Goal: Task Accomplishment & Management: Manage account settings

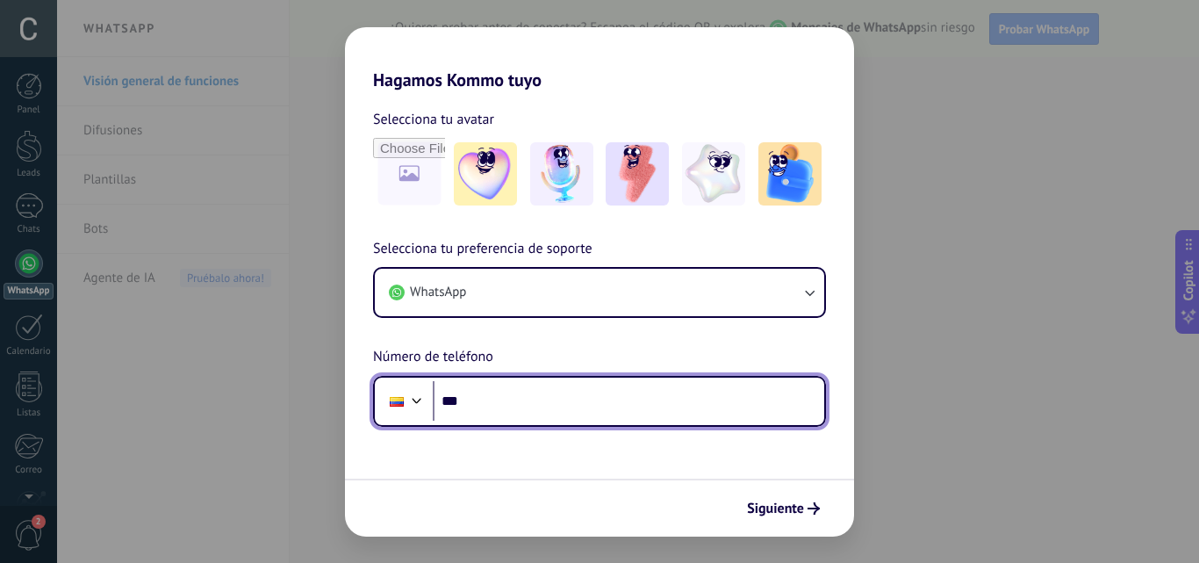
click at [503, 401] on input "***" at bounding box center [629, 401] width 392 height 40
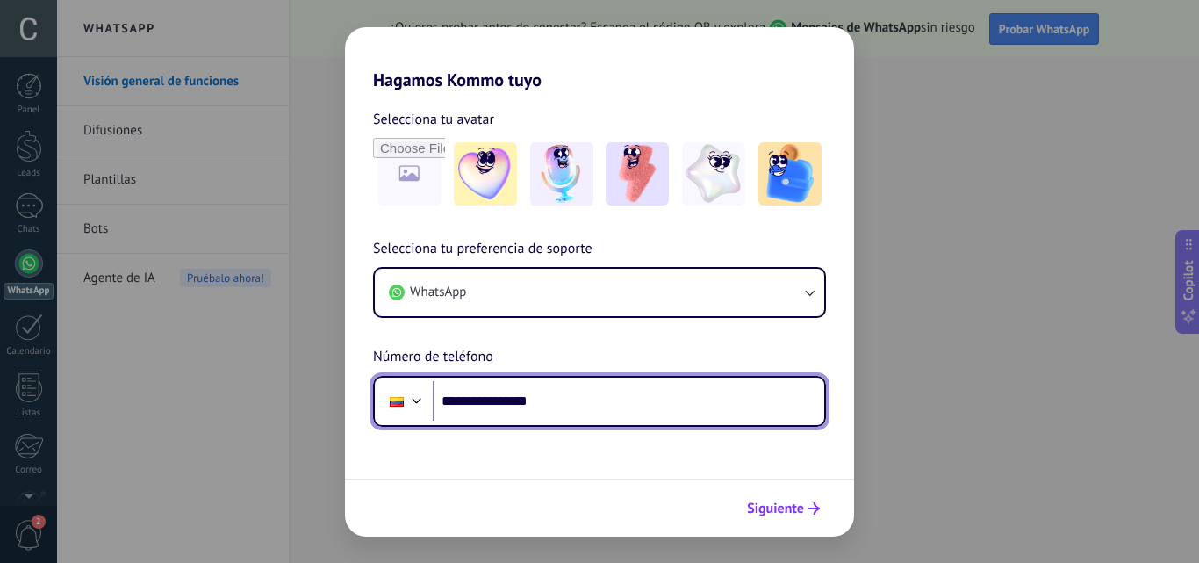
type input "**********"
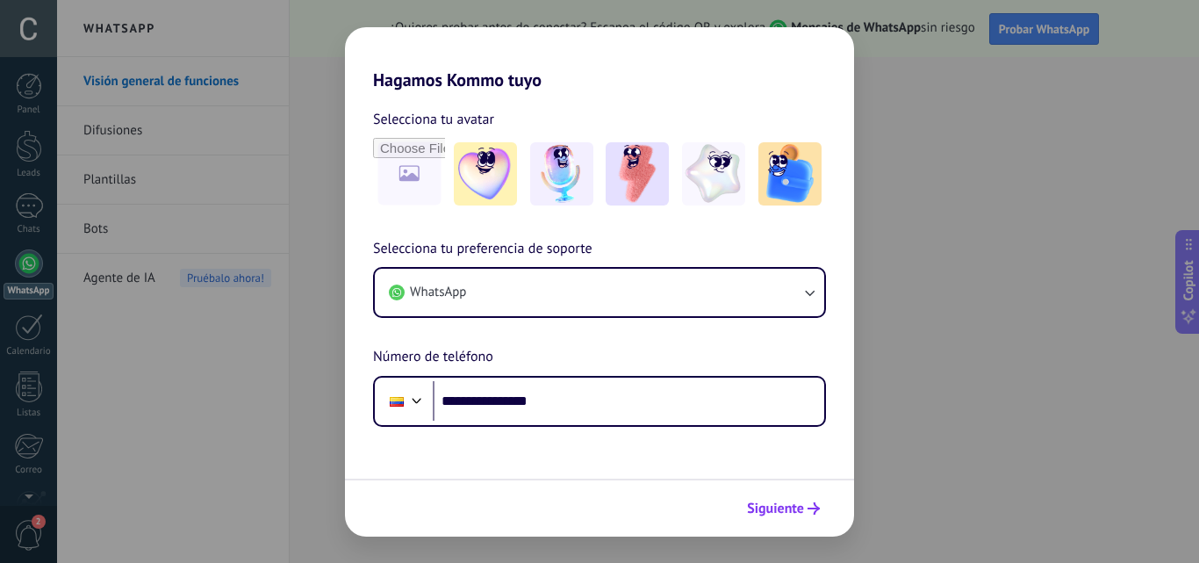
click at [781, 514] on span "Siguiente" at bounding box center [775, 508] width 57 height 12
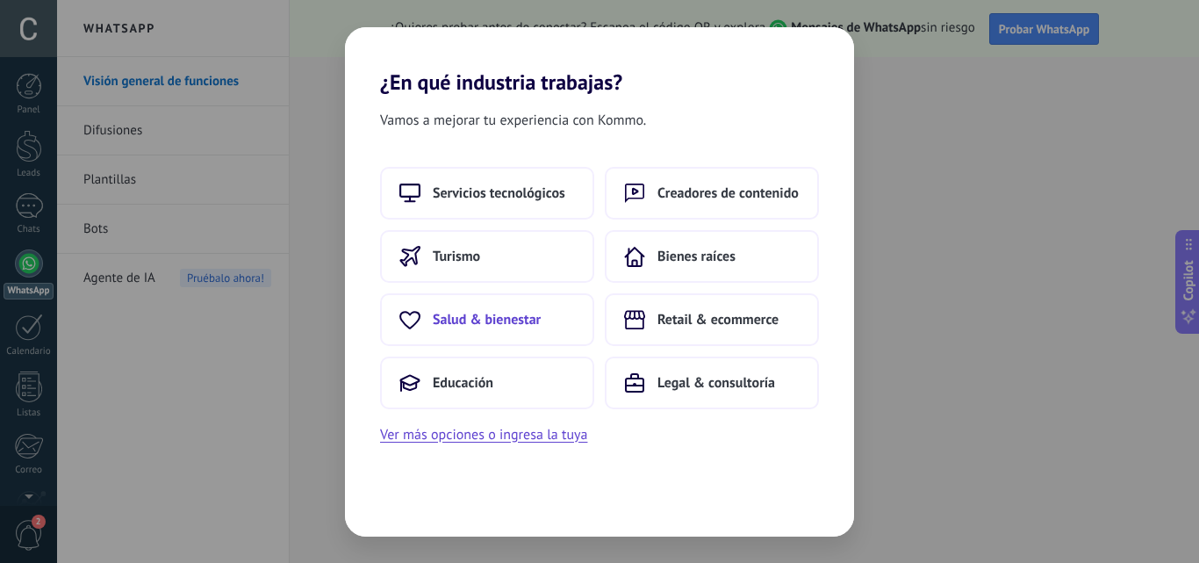
click at [503, 315] on span "Salud & bienestar" at bounding box center [487, 320] width 108 height 18
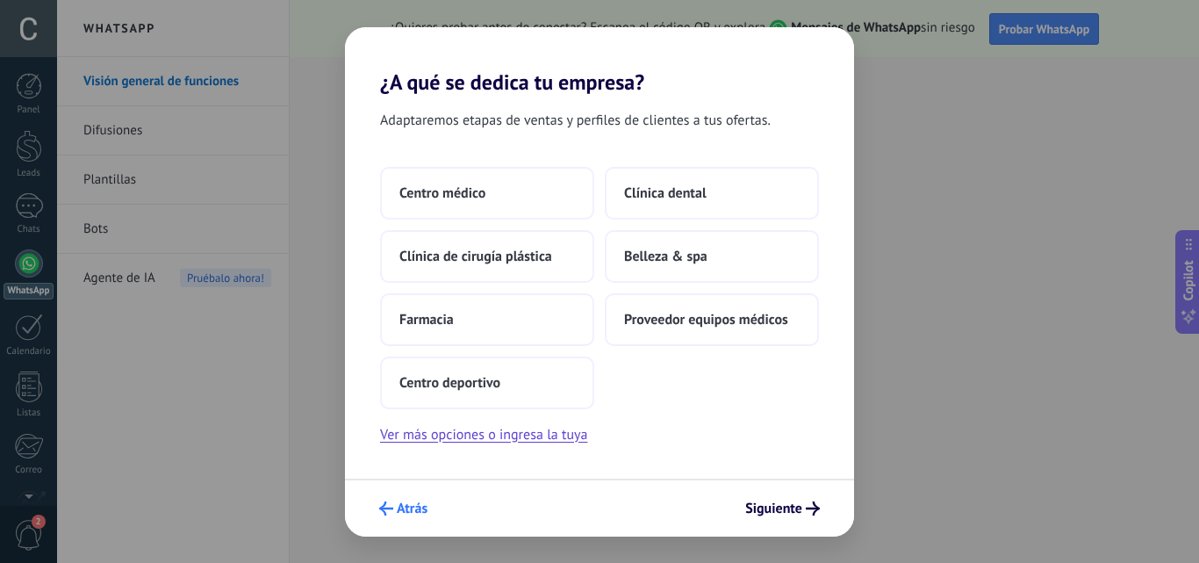
click at [409, 509] on span "Atrás" at bounding box center [412, 508] width 31 height 12
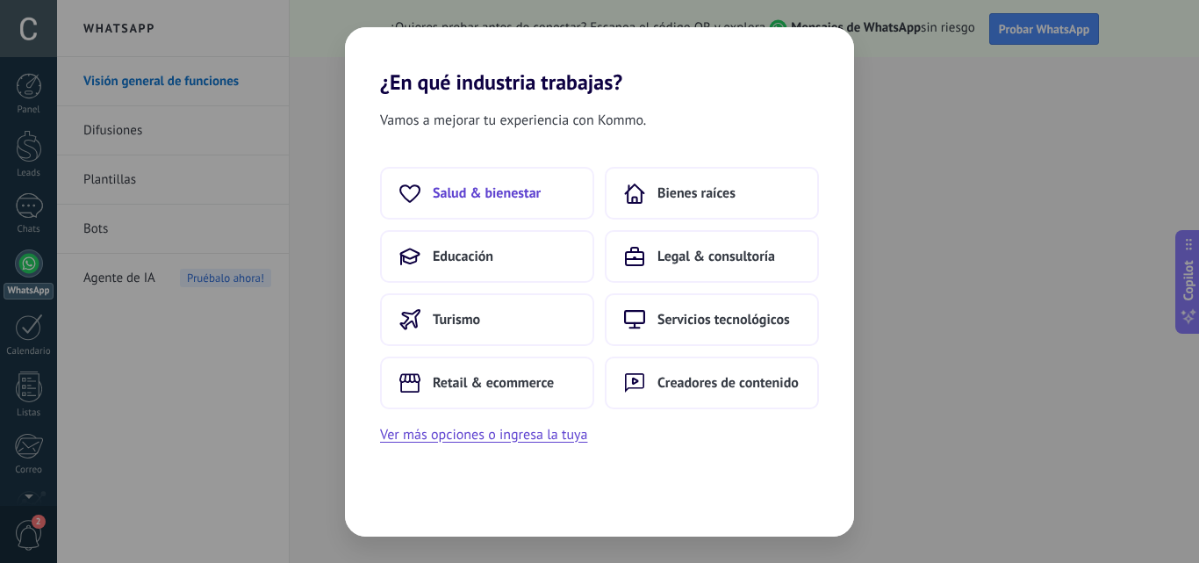
click at [464, 198] on span "Salud & bienestar" at bounding box center [487, 193] width 108 height 18
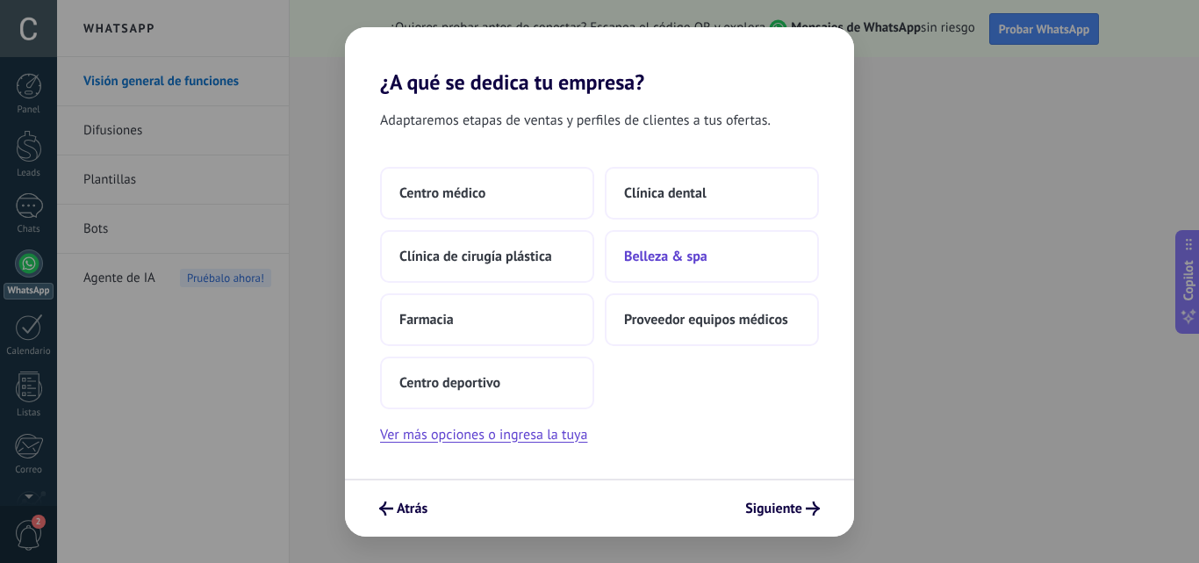
click at [654, 249] on span "Belleza & spa" at bounding box center [665, 257] width 83 height 18
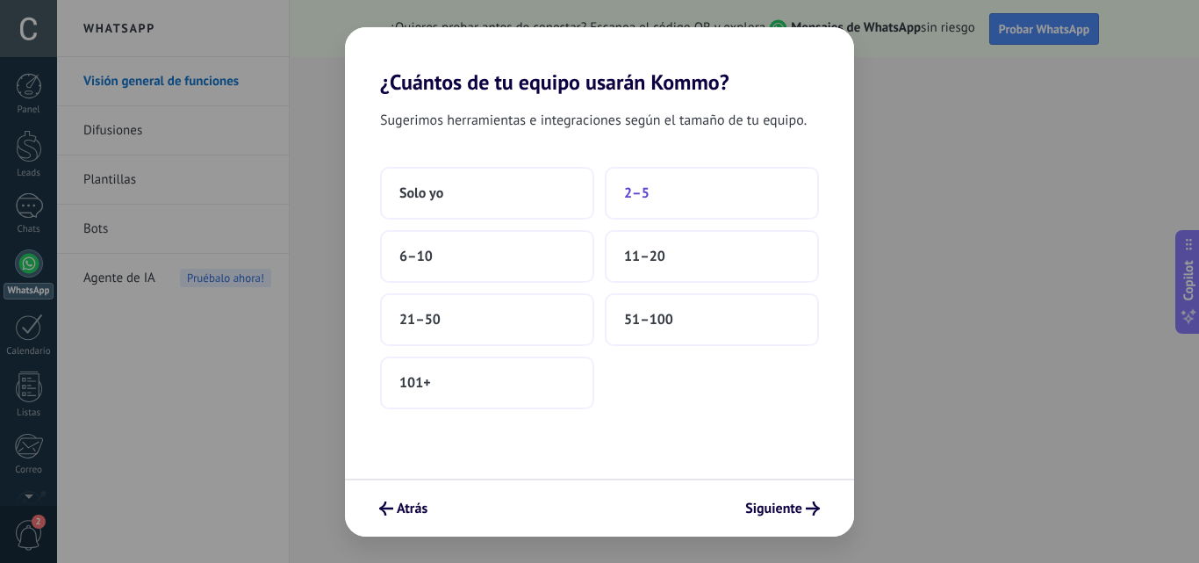
click at [648, 192] on span "2–5" at bounding box center [636, 193] width 25 height 18
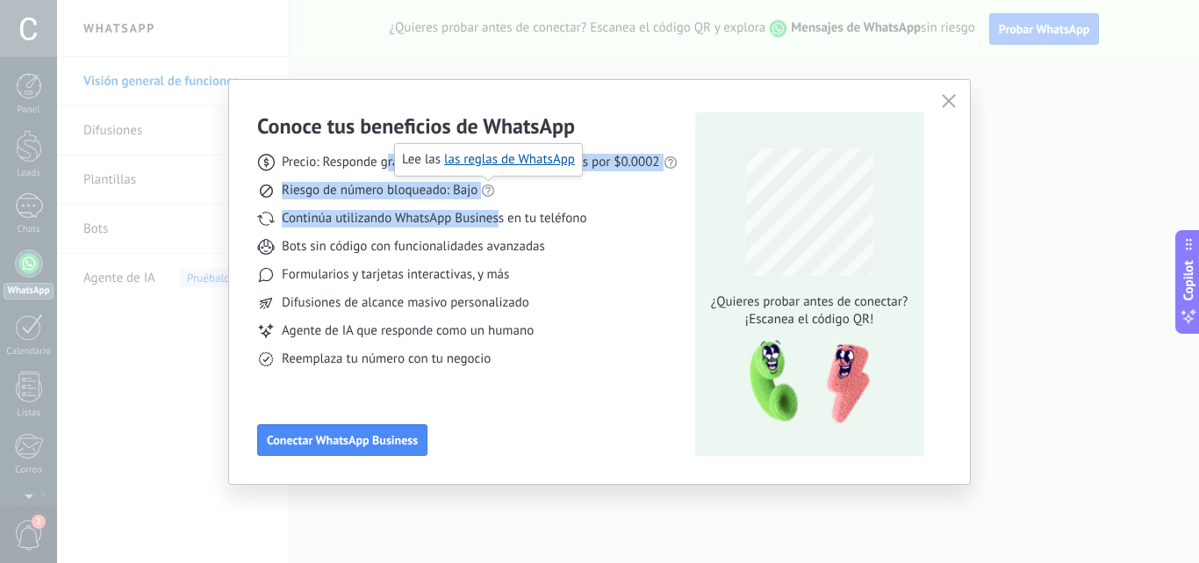
drag, startPoint x: 451, startPoint y: 162, endPoint x: 497, endPoint y: 213, distance: 69.1
click at [497, 213] on div "Precio: Responde gratis o inicia nuevas conversaciones por $0.0002 Riesgo de nú…" at bounding box center [467, 254] width 421 height 228
click at [412, 212] on span "Continúa utilizando WhatsApp Business en tu teléfono" at bounding box center [434, 219] width 305 height 18
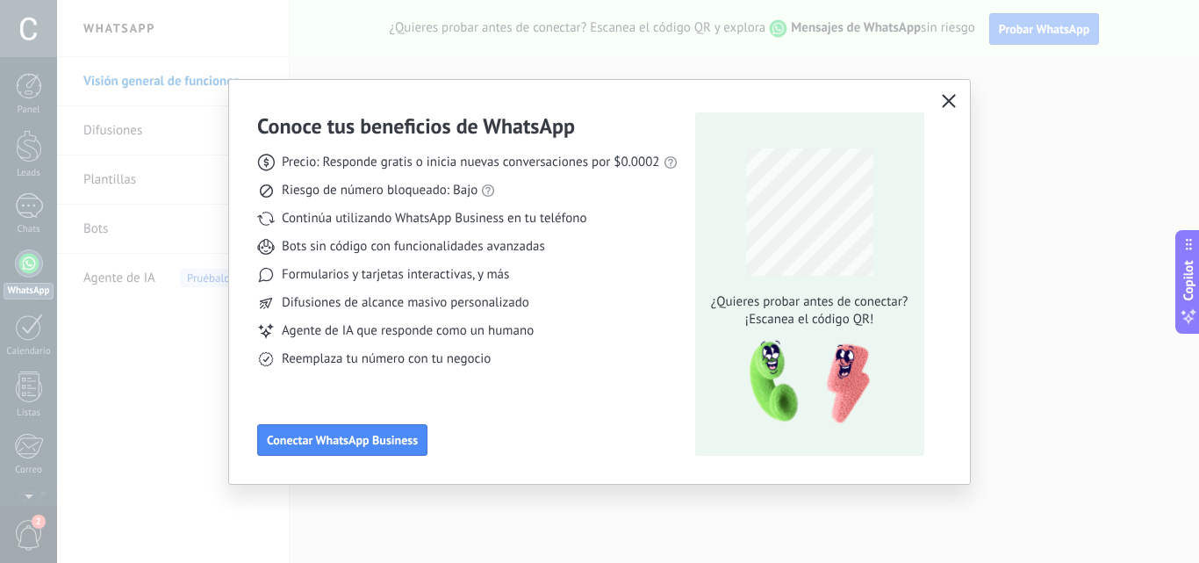
click at [948, 102] on use "button" at bounding box center [948, 100] width 13 height 13
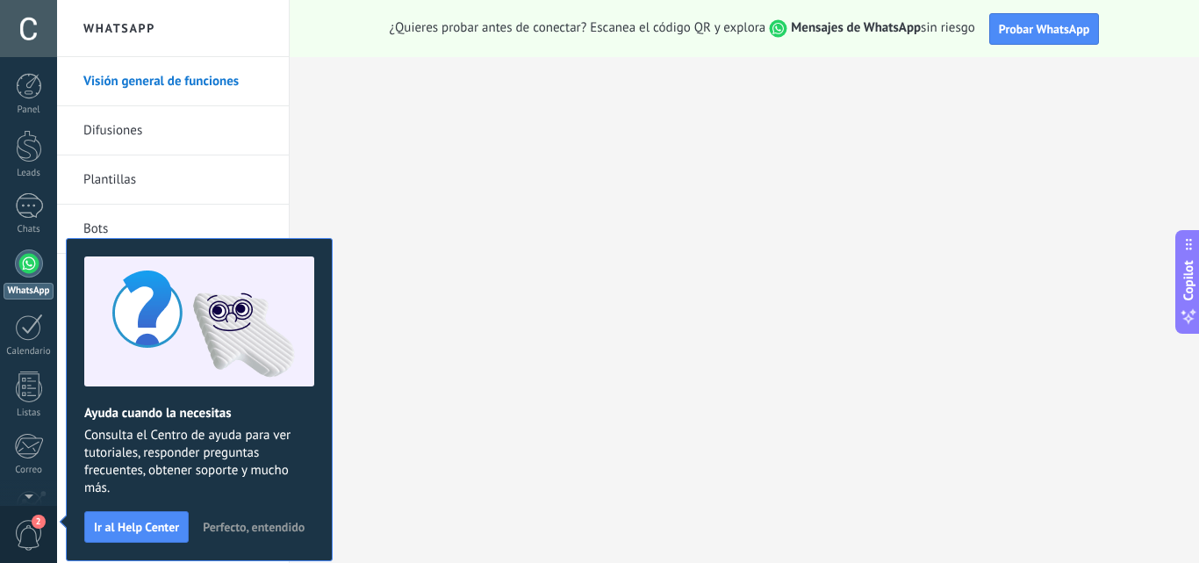
click at [32, 265] on div at bounding box center [29, 263] width 28 height 28
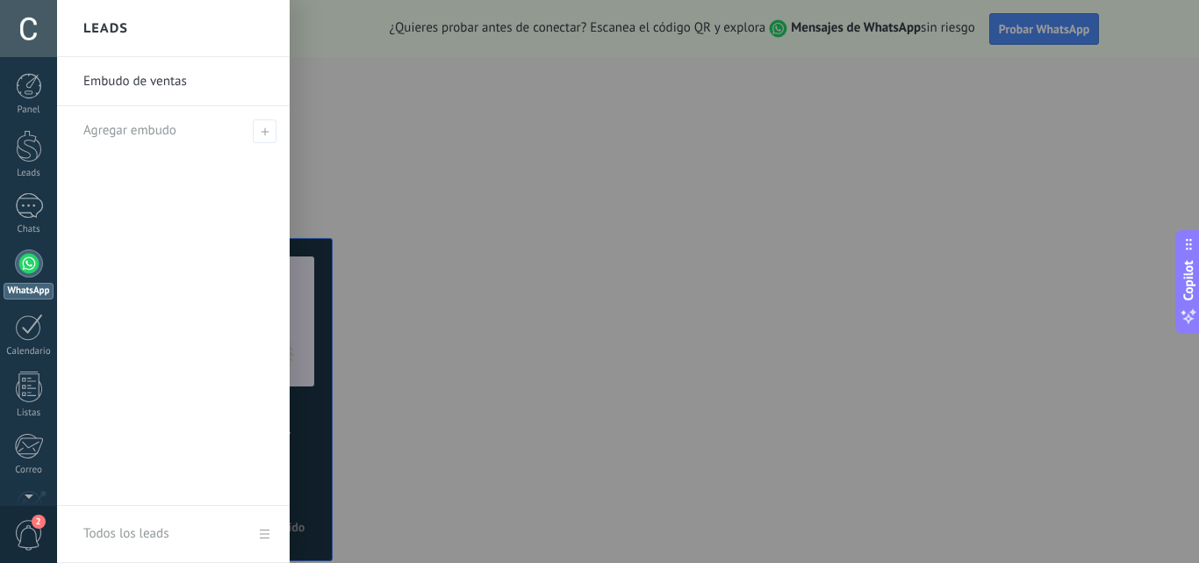
click at [577, 34] on div at bounding box center [656, 281] width 1199 height 563
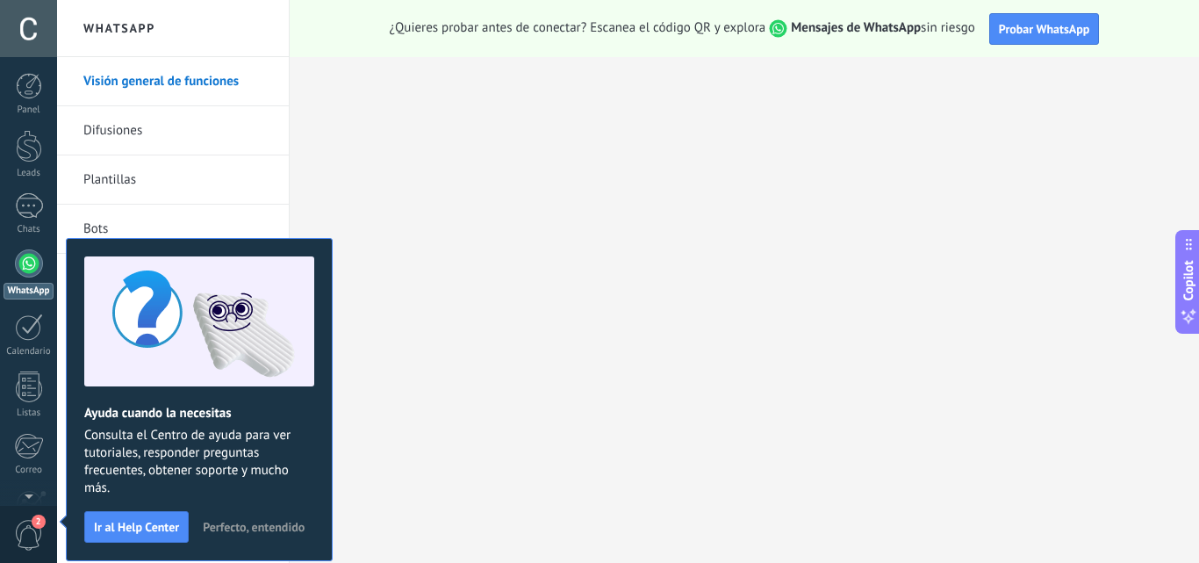
click at [806, 24] on strong "Mensajes de WhatsApp" at bounding box center [856, 27] width 130 height 17
click at [239, 530] on span "Perfecto, entendido" at bounding box center [254, 527] width 102 height 12
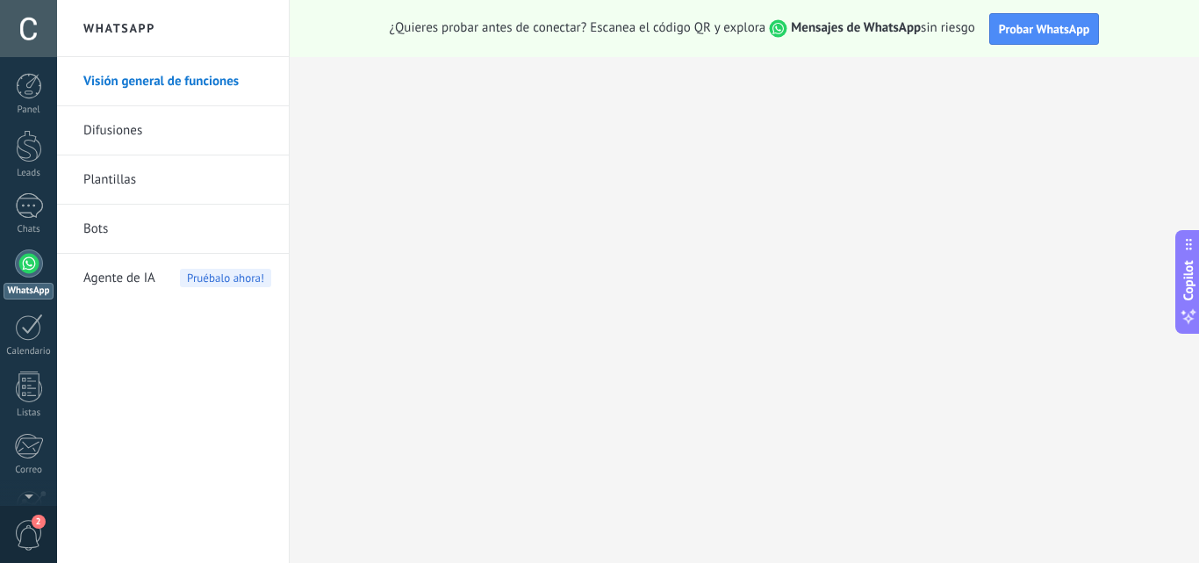
click at [36, 23] on div at bounding box center [28, 28] width 57 height 57
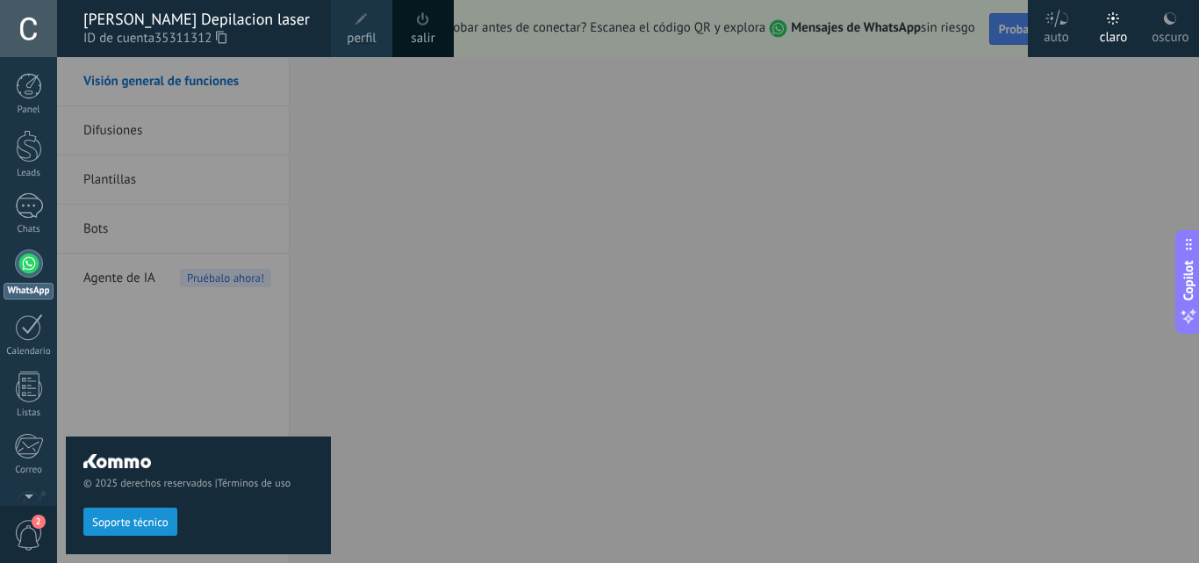
click at [197, 43] on span "35311312" at bounding box center [191, 38] width 72 height 19
click at [349, 13] on link "perfil" at bounding box center [361, 28] width 61 height 57
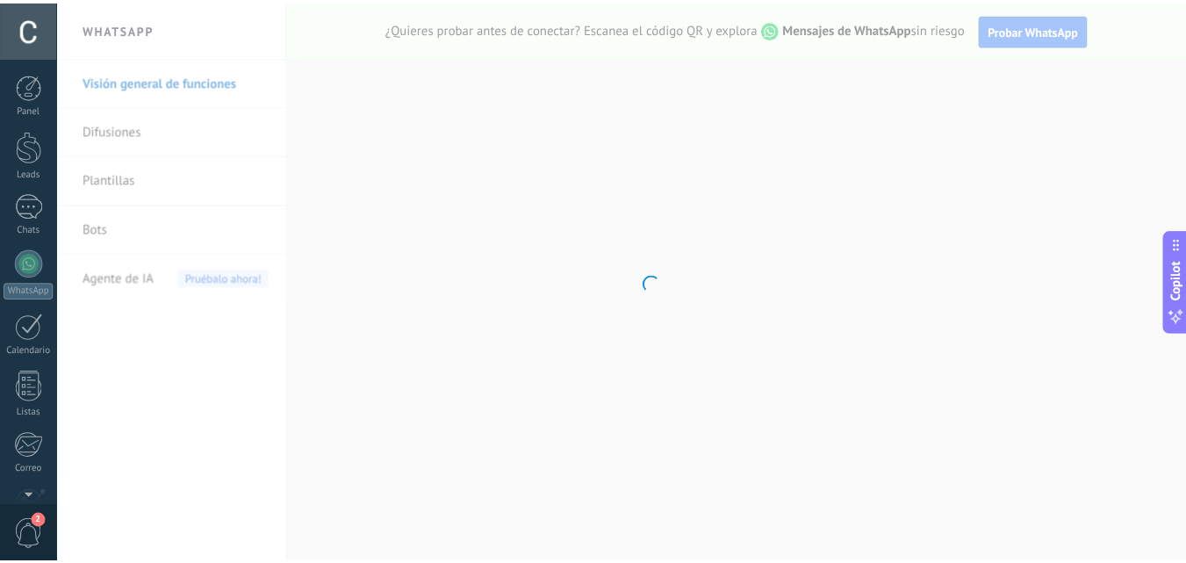
scroll to position [168, 0]
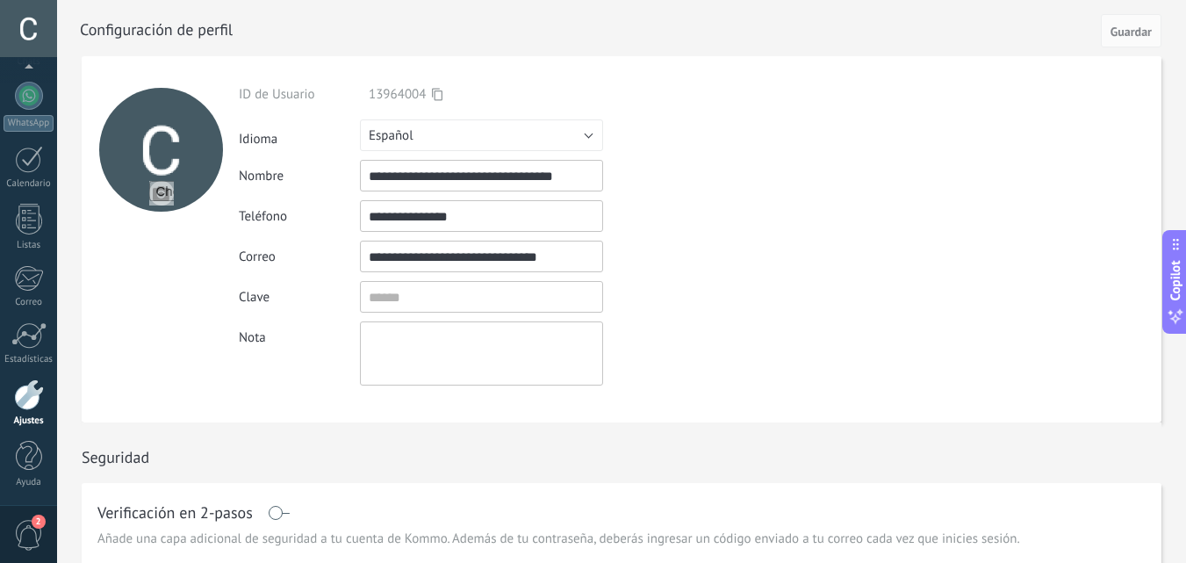
drag, startPoint x: 470, startPoint y: 219, endPoint x: 390, endPoint y: 219, distance: 79.9
click at [390, 219] on div "**********" at bounding box center [522, 235] width 567 height 299
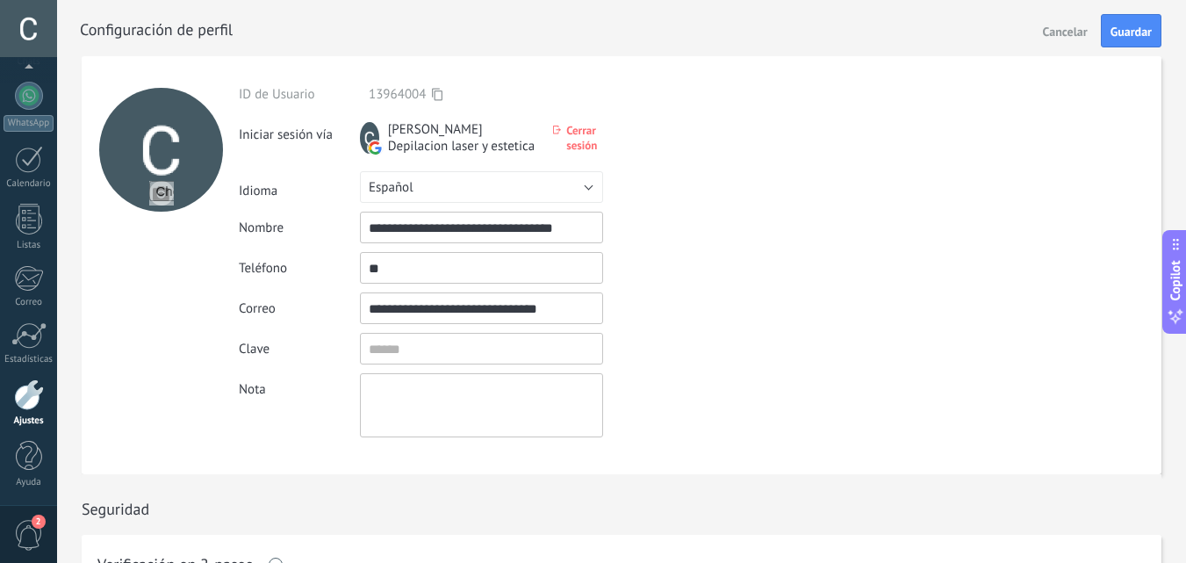
type input "*"
click at [1134, 31] on span "Guardar" at bounding box center [1131, 31] width 41 height 12
click at [1134, 29] on span "Guardar" at bounding box center [1131, 31] width 41 height 12
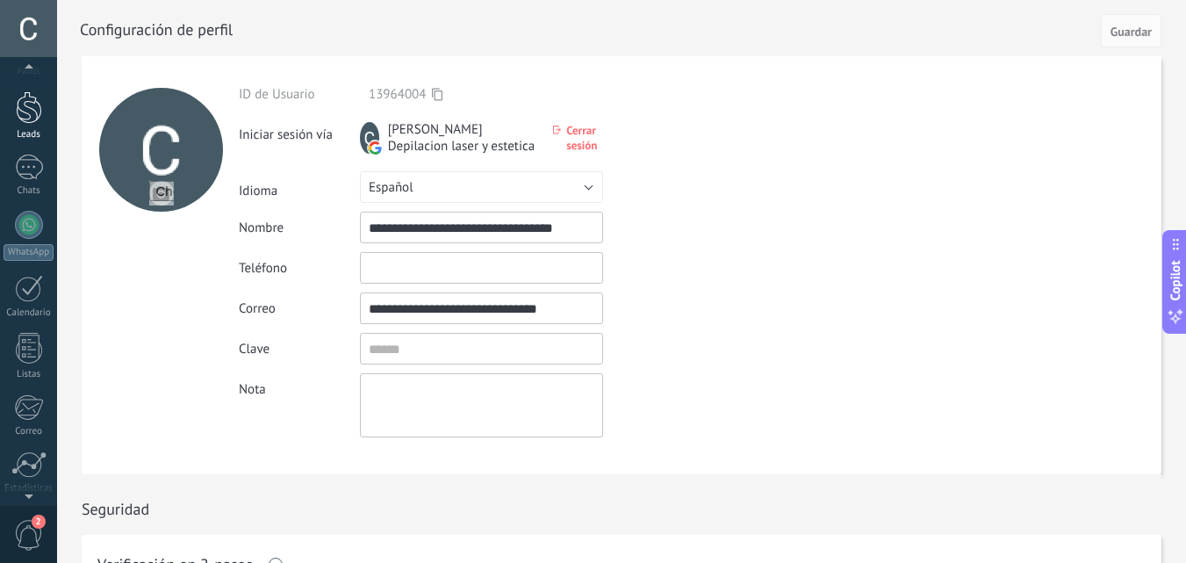
scroll to position [33, 0]
click at [27, 107] on div at bounding box center [29, 113] width 26 height 32
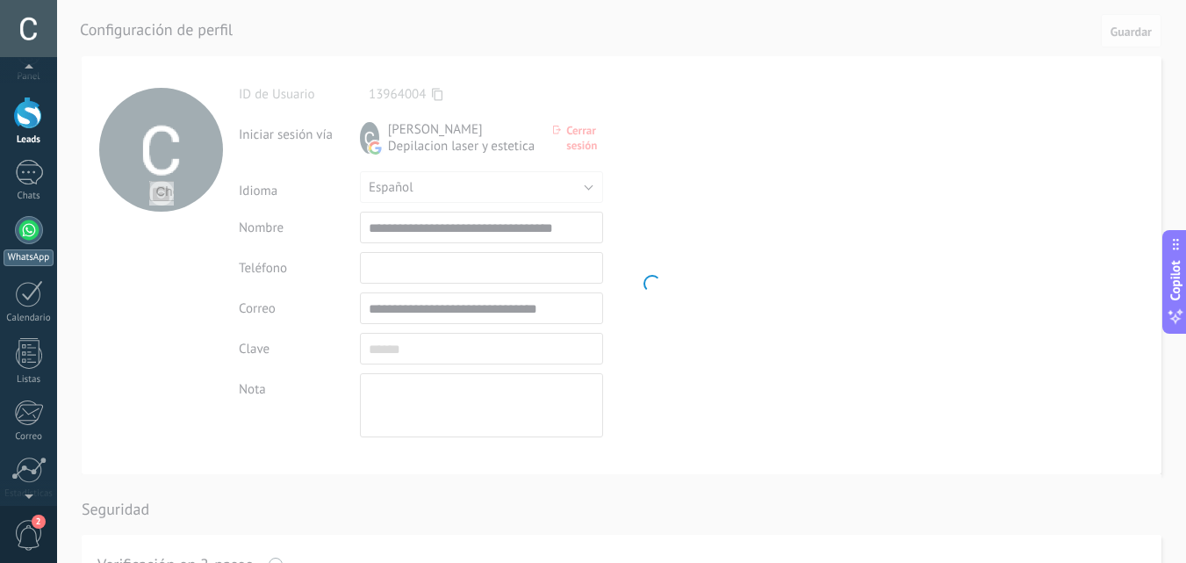
click at [26, 227] on div at bounding box center [29, 230] width 28 height 28
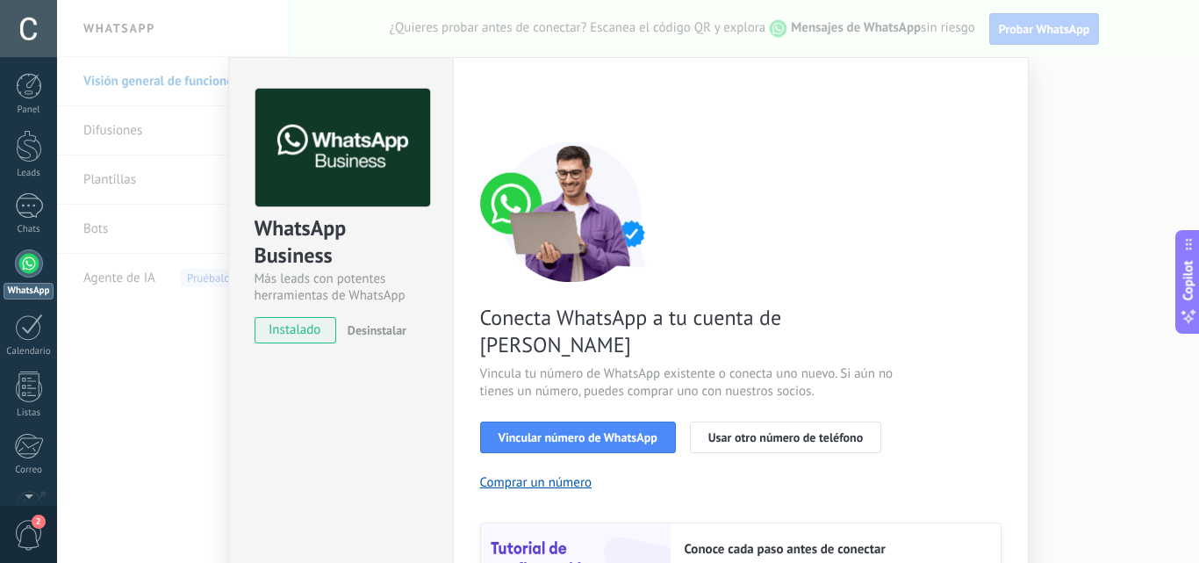
click at [1105, 185] on div "WhatsApp Business Más leads con potentes herramientas de WhatsApp instalado Des…" at bounding box center [628, 281] width 1142 height 563
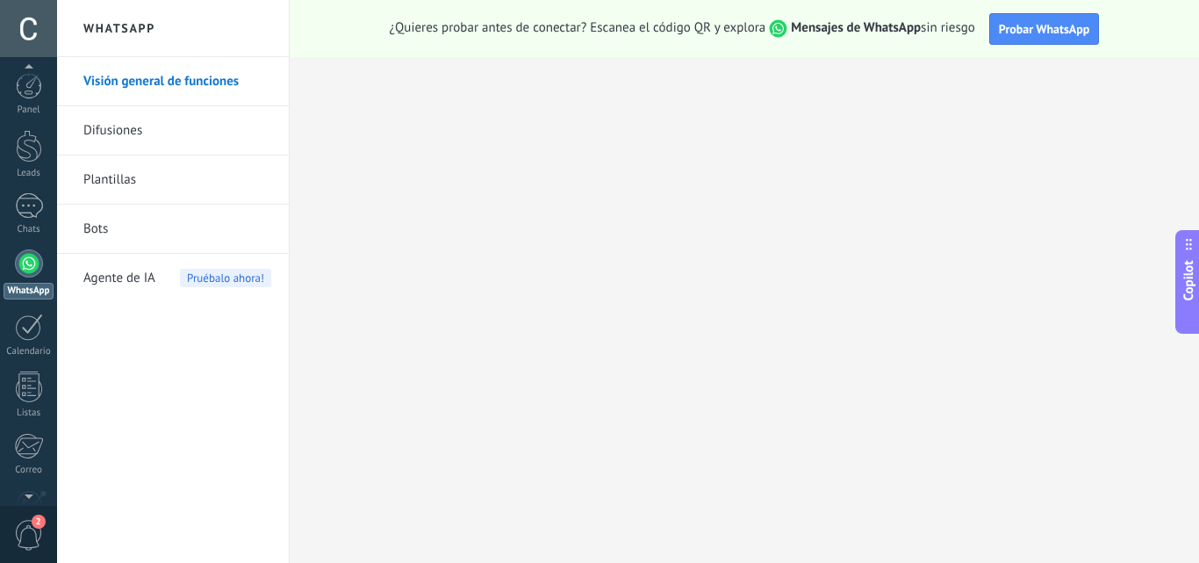
scroll to position [168, 0]
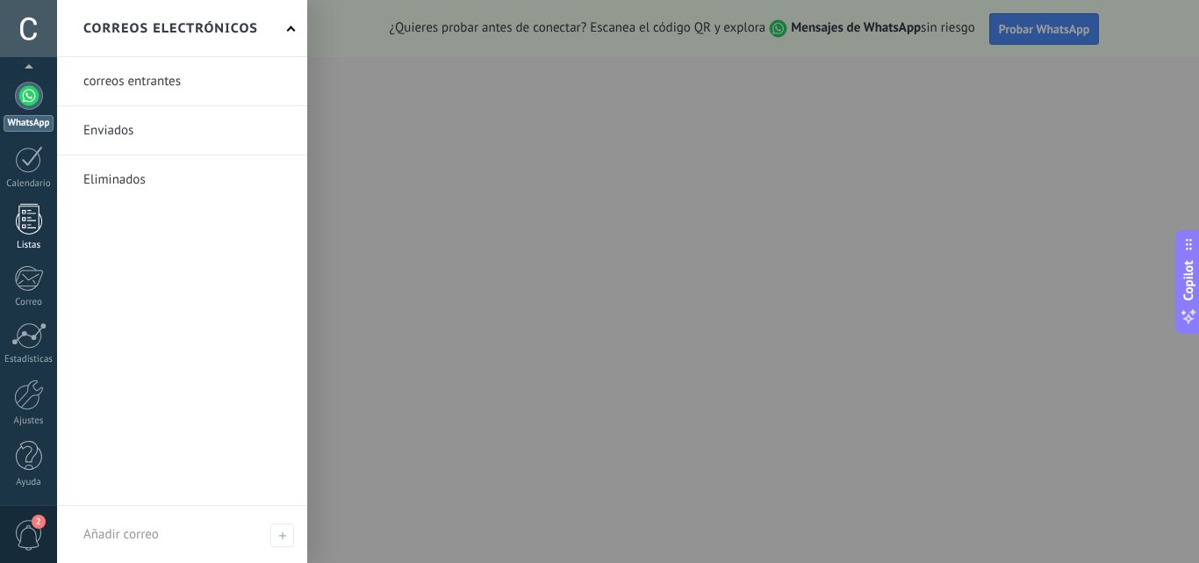
click at [30, 212] on div at bounding box center [29, 219] width 26 height 31
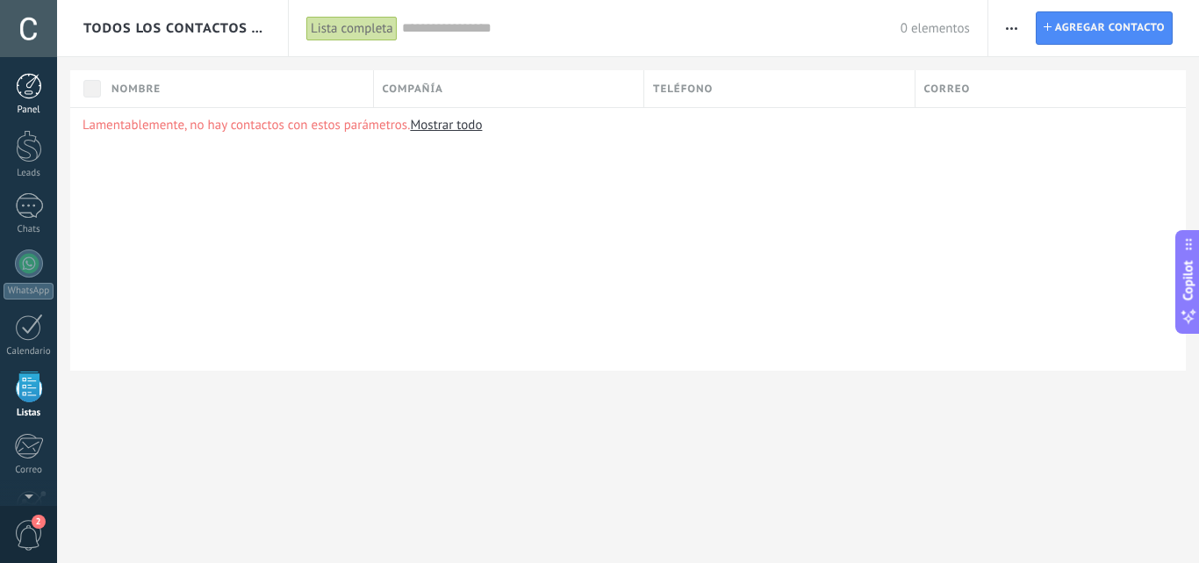
click at [30, 80] on div at bounding box center [29, 86] width 26 height 26
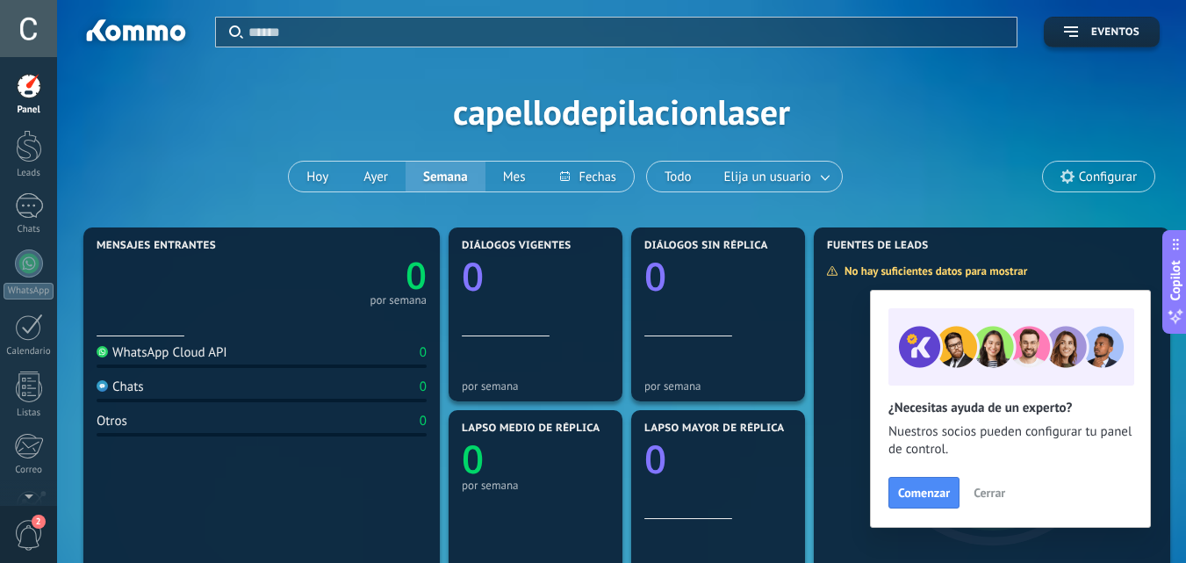
click at [995, 493] on span "Cerrar" at bounding box center [990, 492] width 32 height 12
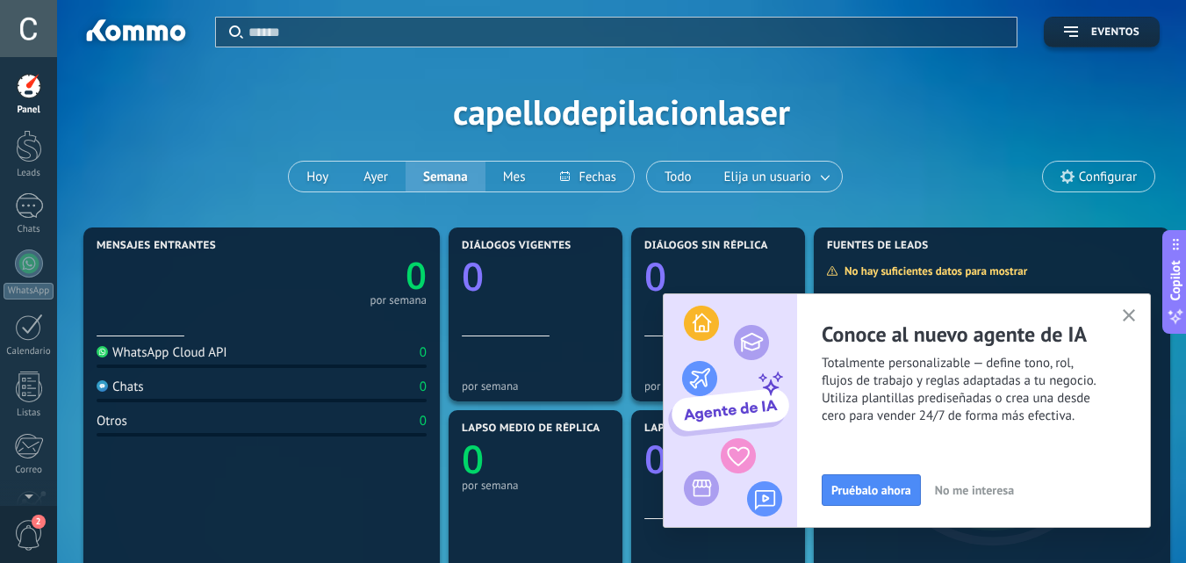
click at [866, 377] on span "Totalmente personalizable — define tono, rol, flujos de trabajo y reglas adapta…" at bounding box center [986, 390] width 328 height 70
click at [854, 365] on span "Totalmente personalizable — define tono, rol, flujos de trabajo y reglas adapta…" at bounding box center [986, 390] width 328 height 70
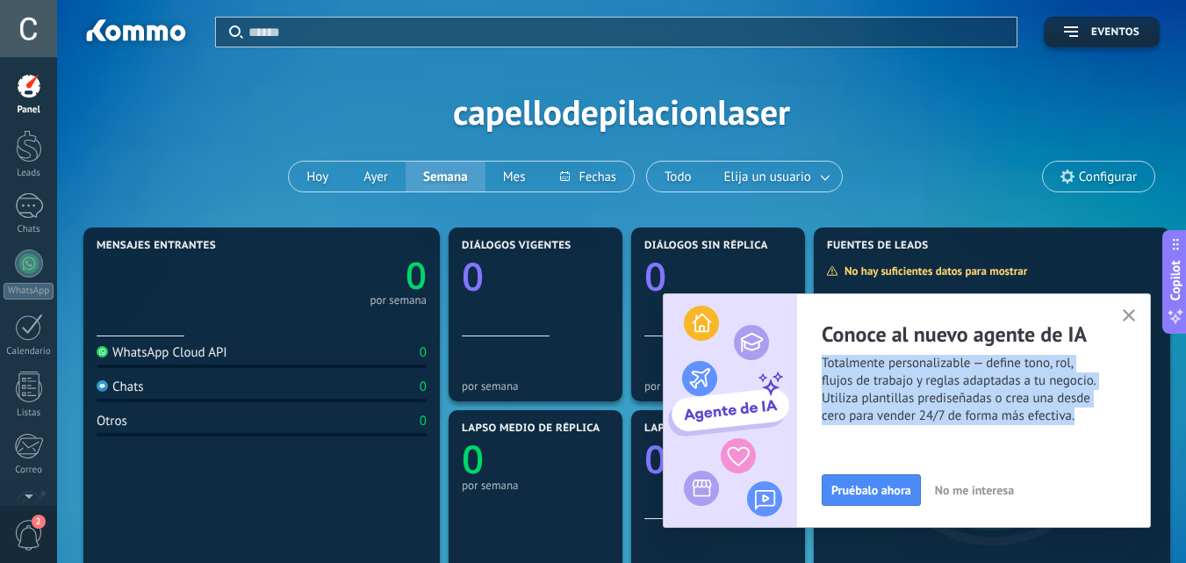
click at [854, 365] on span "Totalmente personalizable — define tono, rol, flujos de trabajo y reglas adapta…" at bounding box center [986, 390] width 328 height 70
click at [889, 382] on span "Totalmente personalizable — define tono, rol, flujos de trabajo y reglas adapta…" at bounding box center [986, 390] width 328 height 70
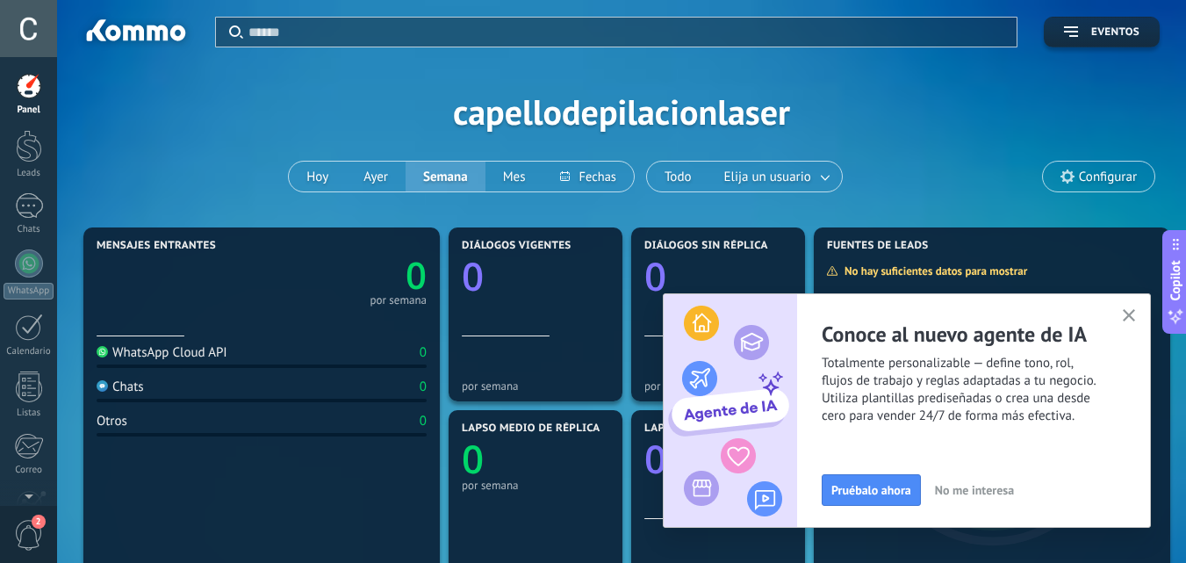
click at [1129, 317] on use "button" at bounding box center [1129, 315] width 13 height 13
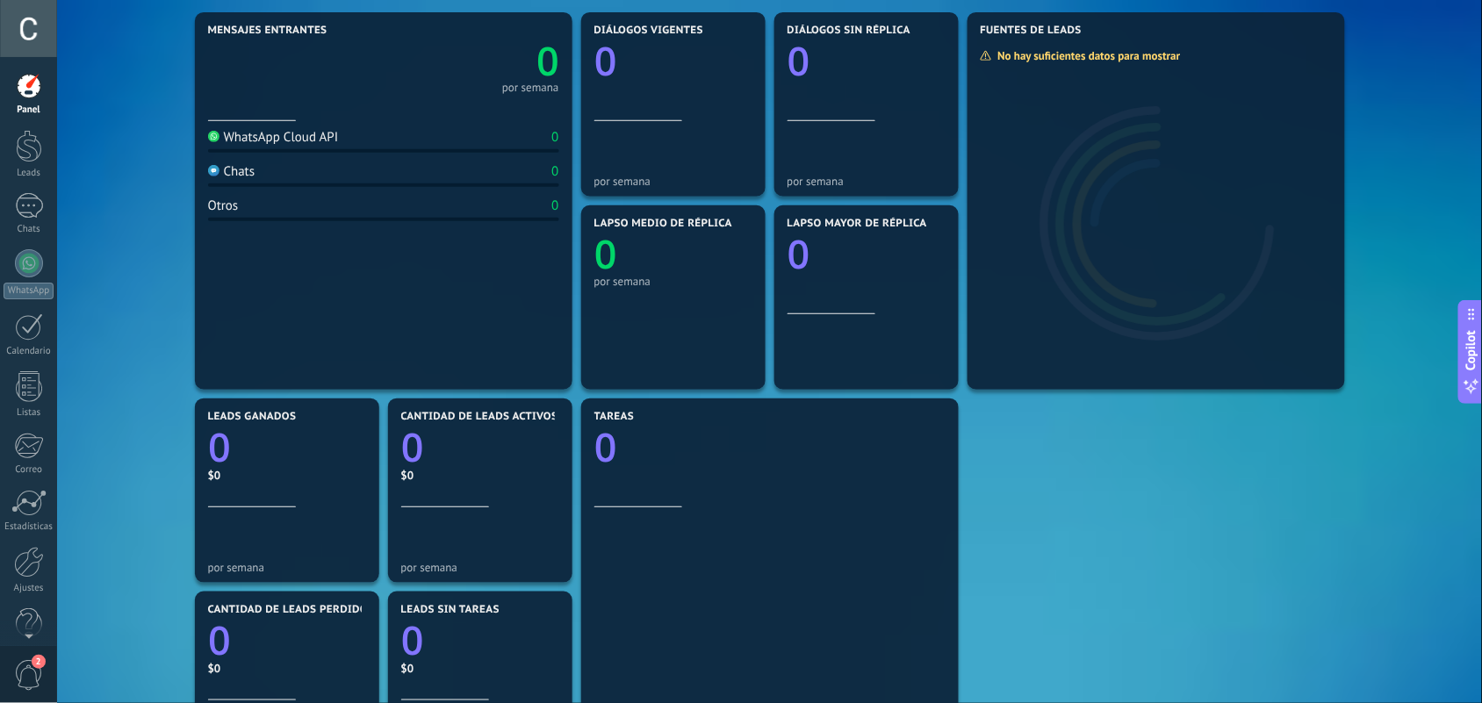
scroll to position [220, 0]
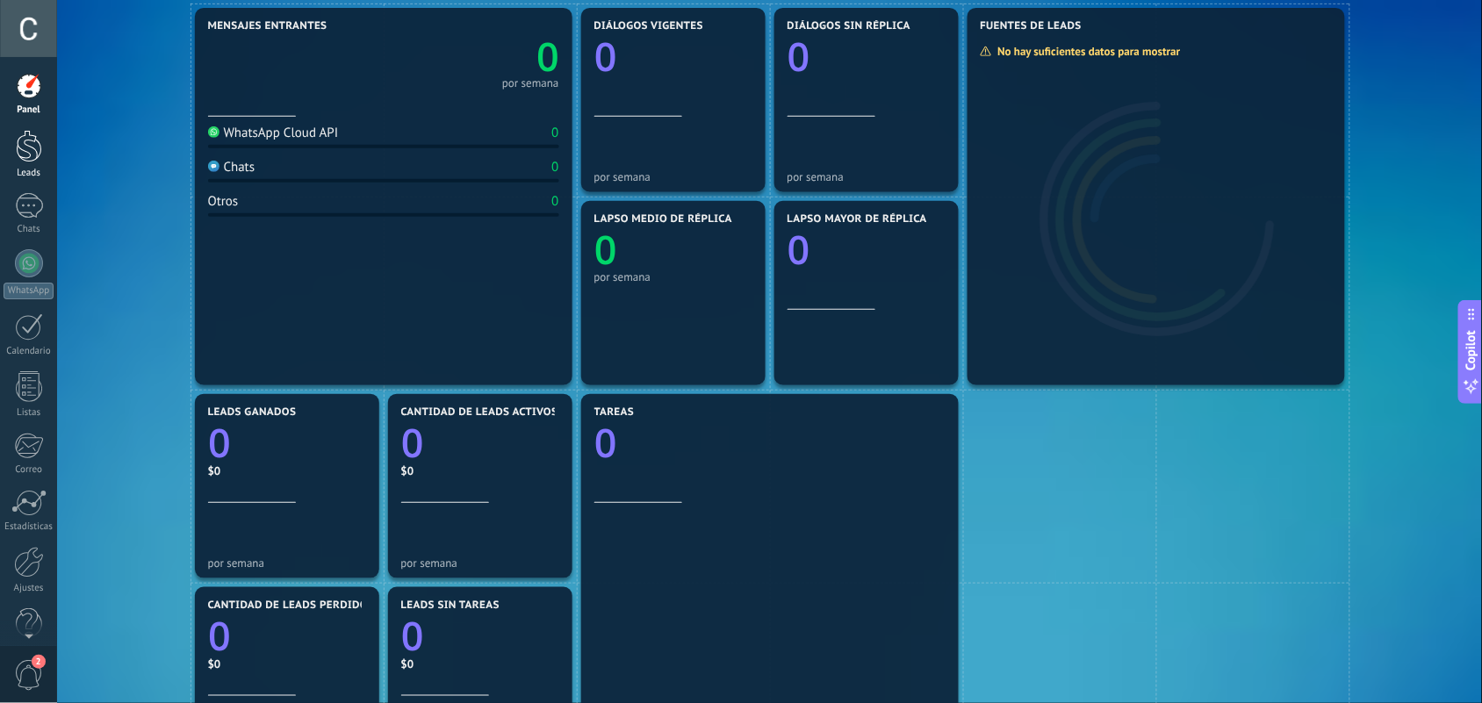
click at [29, 152] on div at bounding box center [29, 146] width 26 height 32
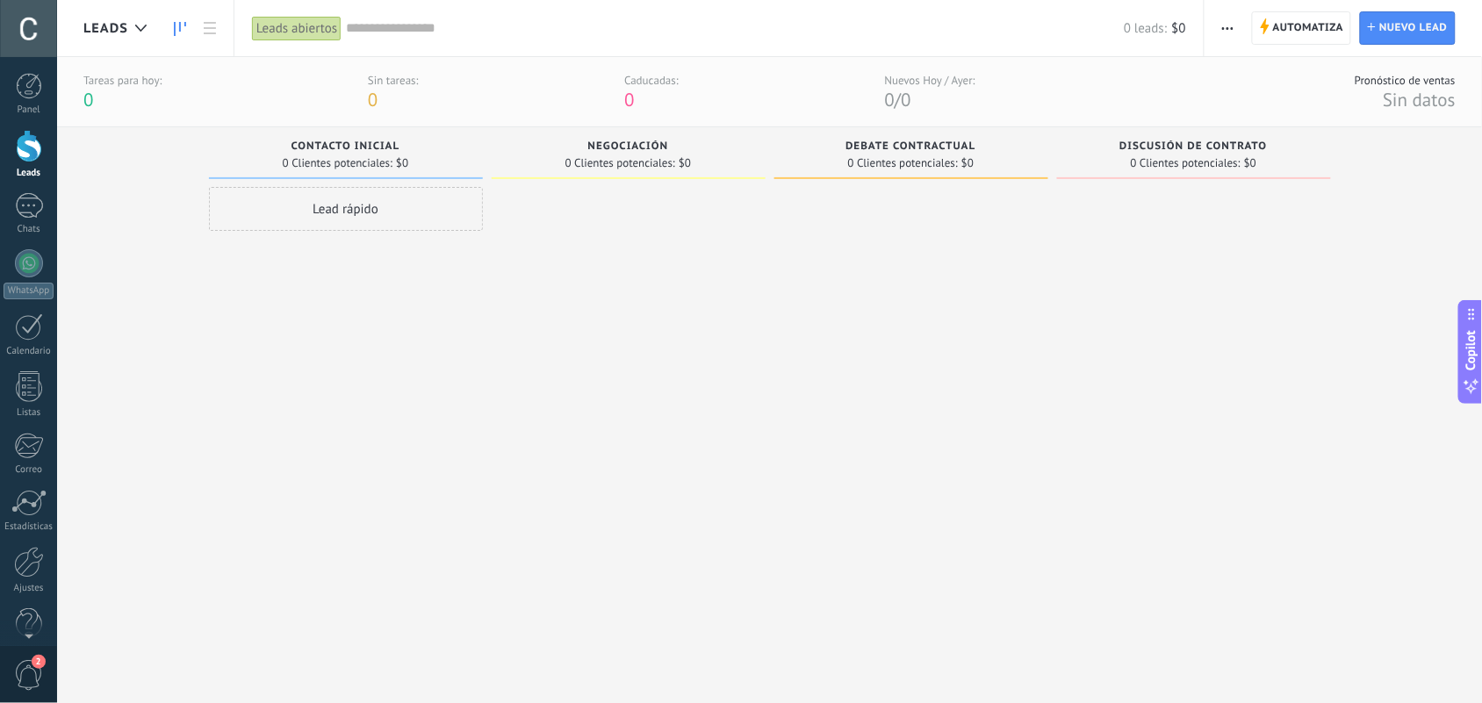
click at [361, 204] on div "Lead rápido" at bounding box center [346, 209] width 274 height 44
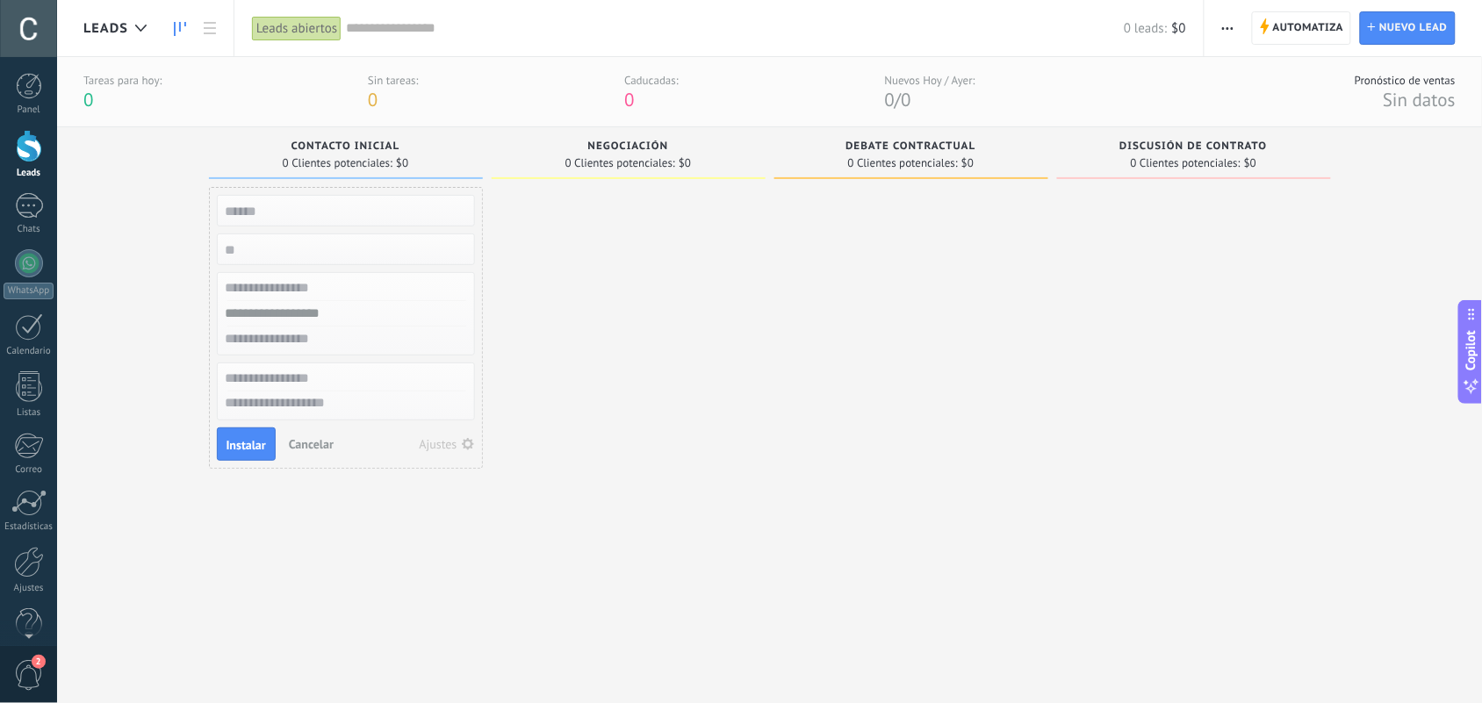
click at [313, 439] on span "Cancelar" at bounding box center [311, 444] width 45 height 16
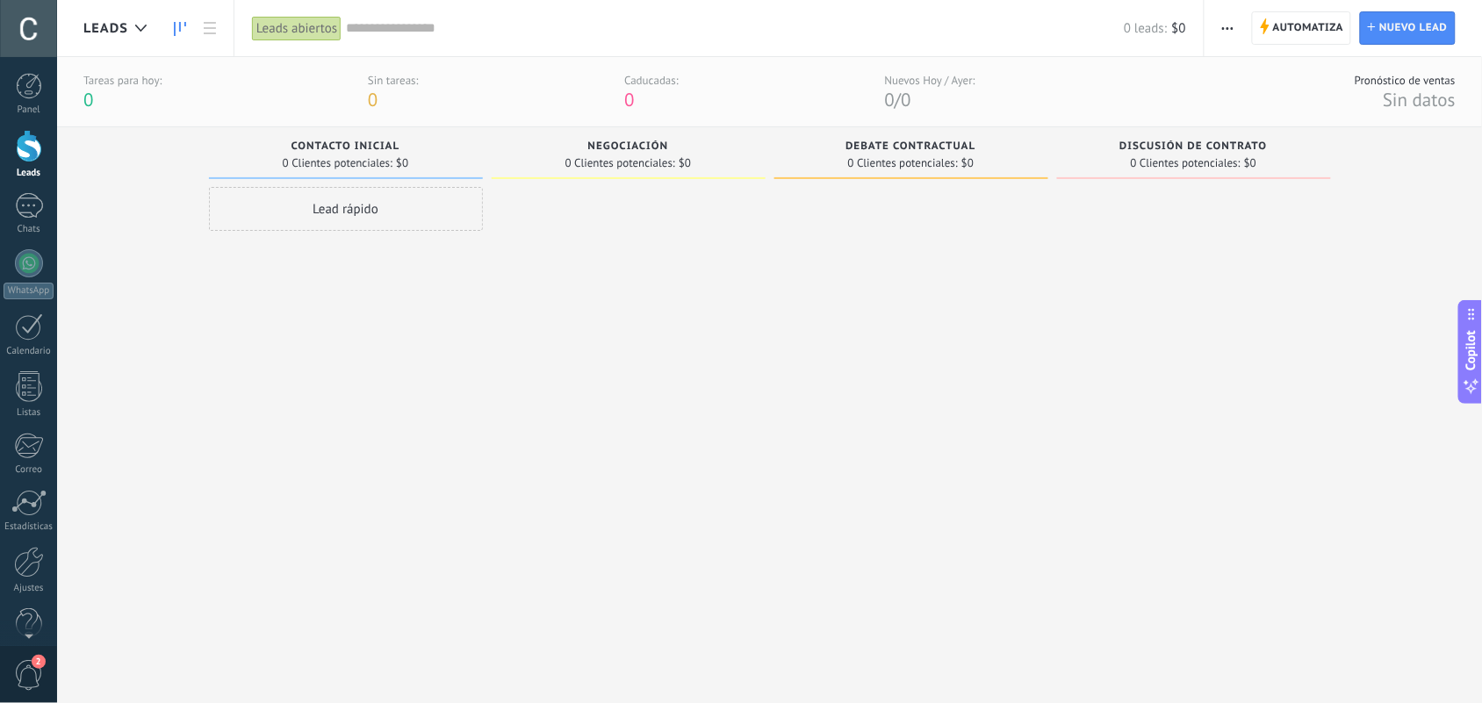
click at [371, 203] on div "Lead rápido" at bounding box center [346, 209] width 274 height 44
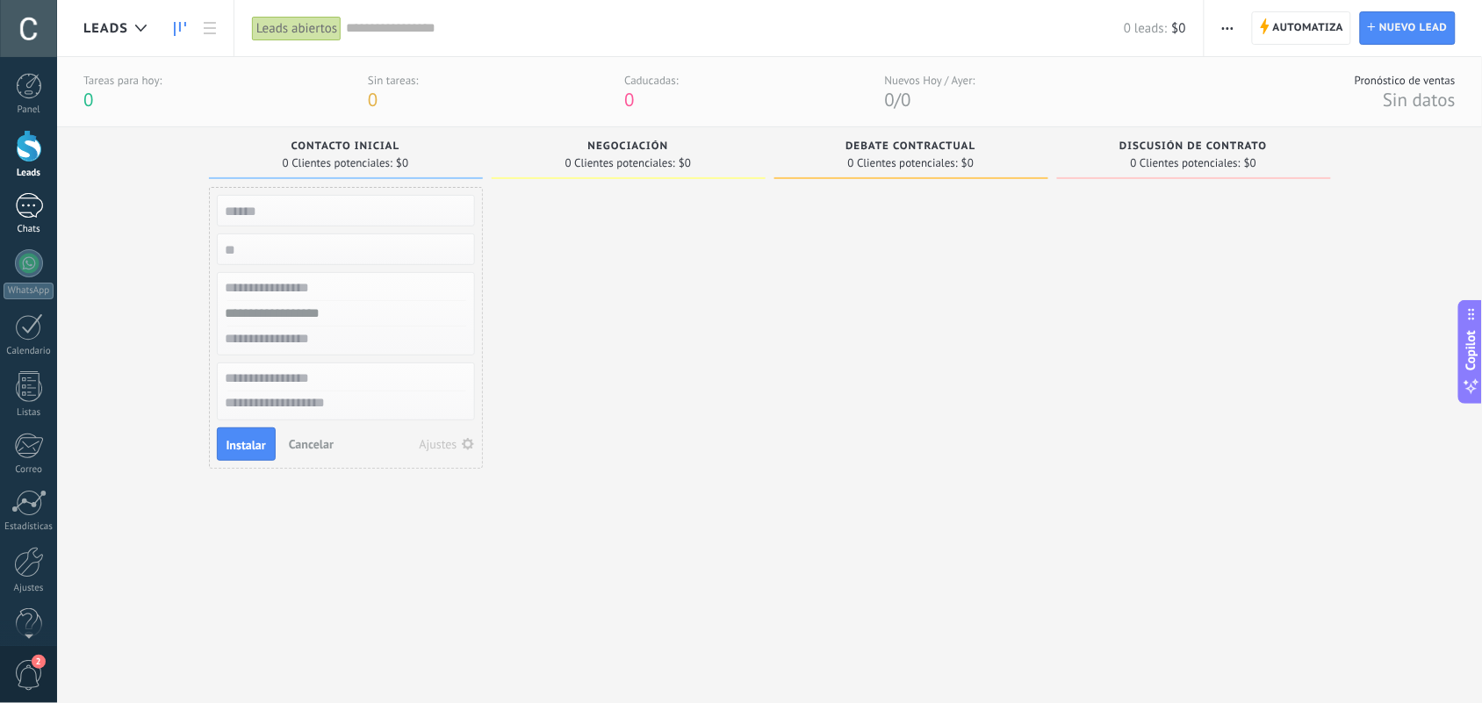
click at [18, 205] on div at bounding box center [29, 205] width 28 height 25
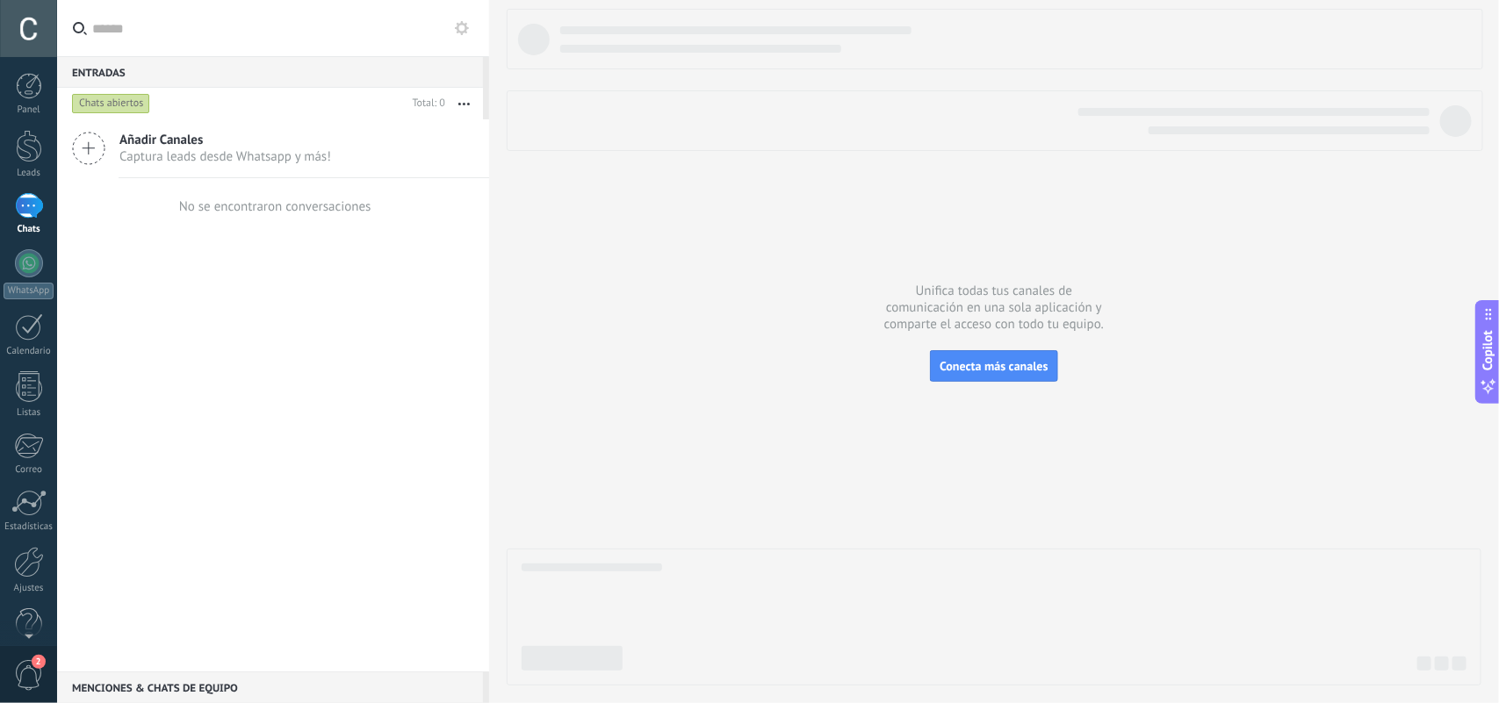
click at [221, 148] on span "Captura leads desde Whatsapp y más!" at bounding box center [225, 156] width 212 height 17
click at [95, 150] on icon at bounding box center [88, 148] width 33 height 33
click at [281, 155] on span "Captura leads desde Whatsapp y más!" at bounding box center [225, 156] width 212 height 17
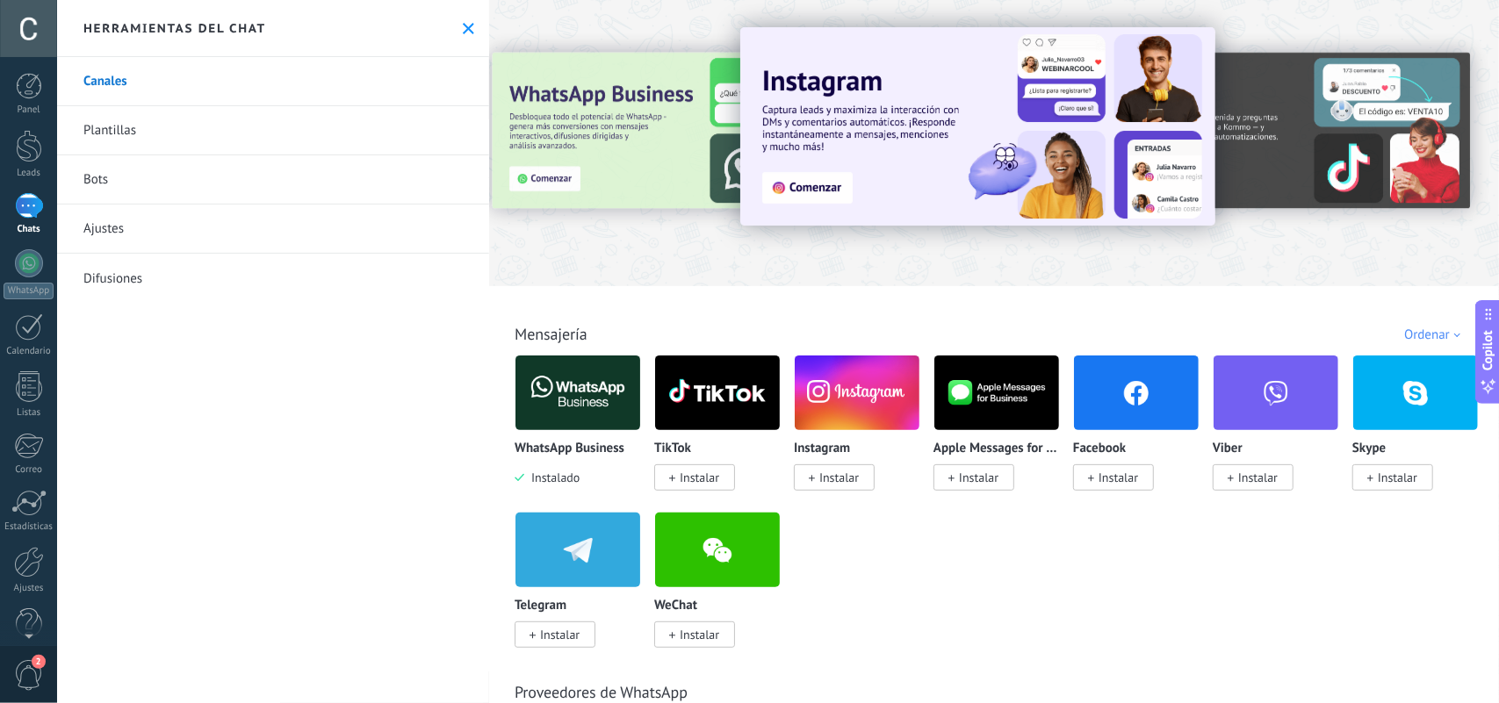
click at [463, 23] on icon at bounding box center [468, 28] width 11 height 11
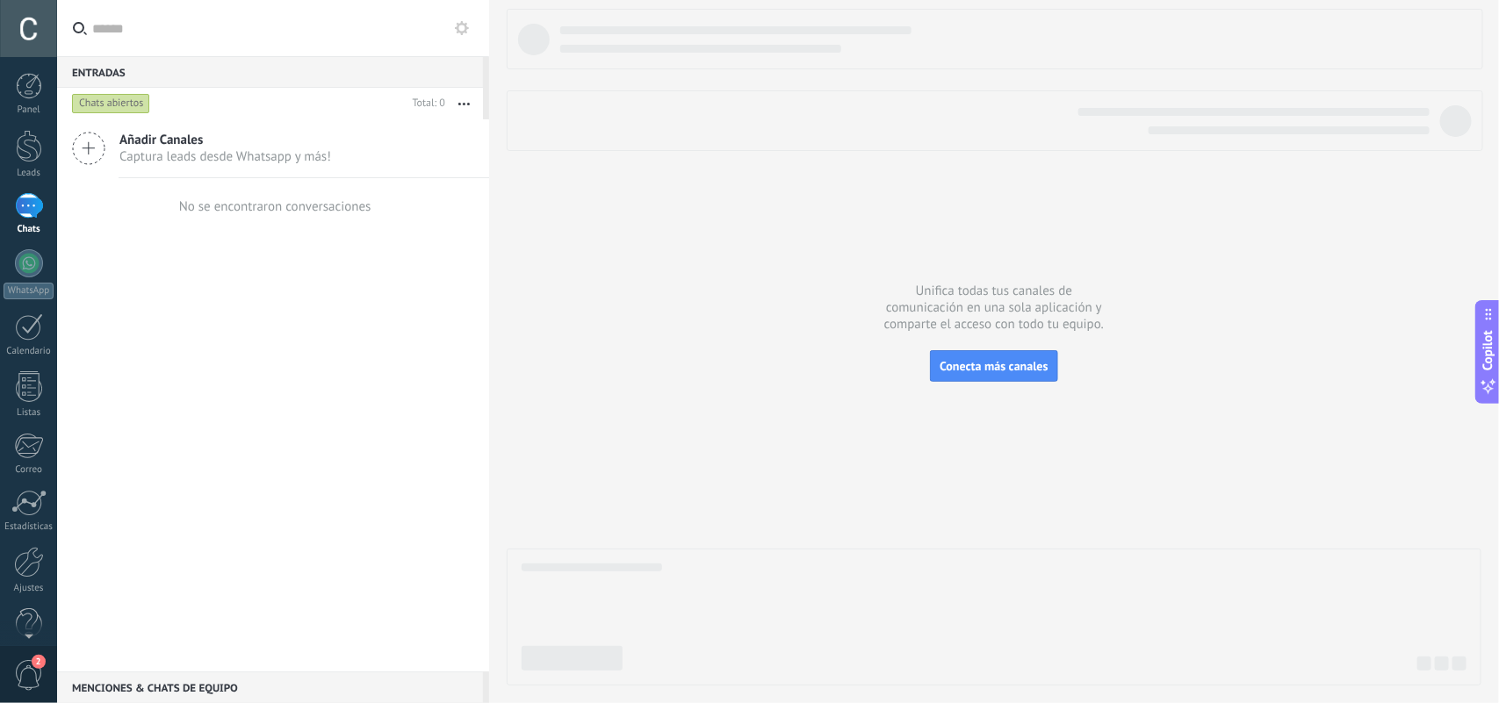
click at [176, 156] on span "Captura leads desde Whatsapp y más!" at bounding box center [225, 156] width 212 height 17
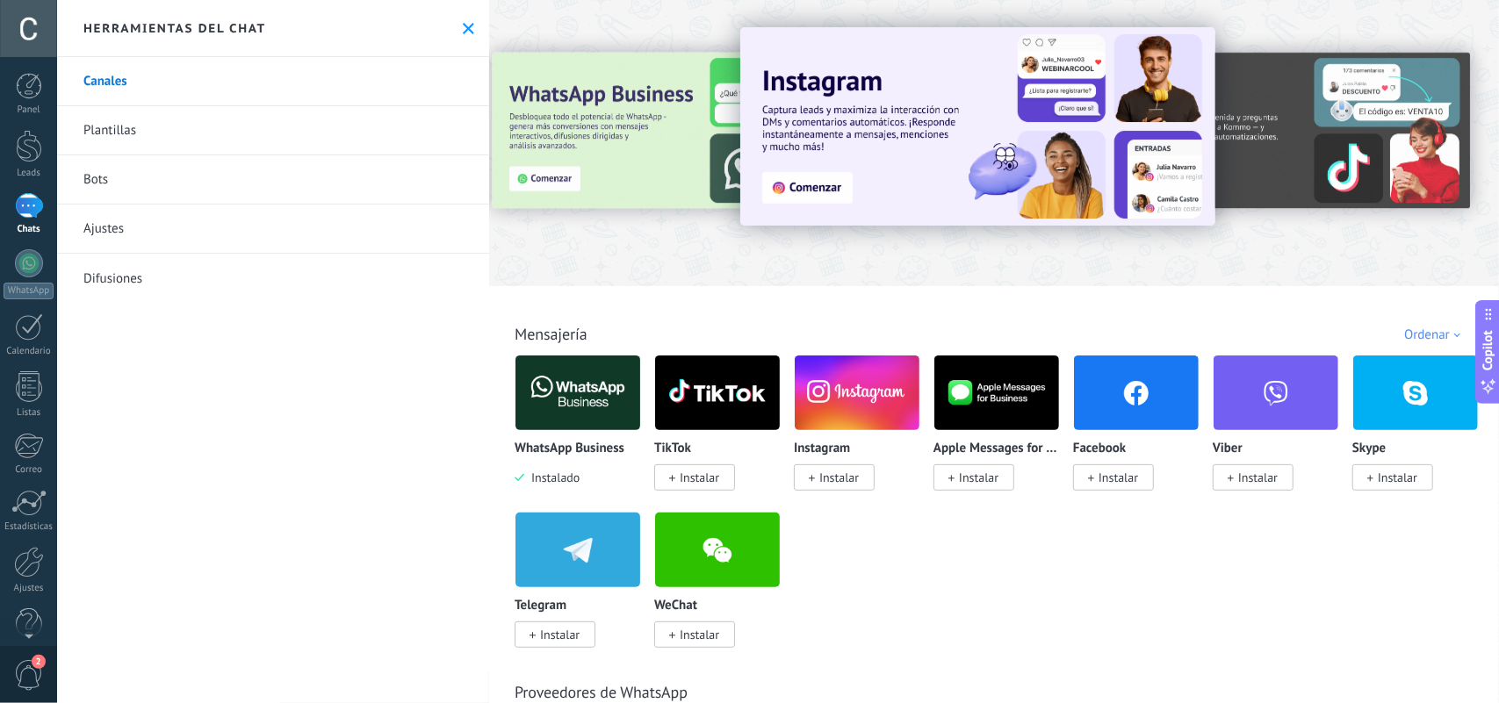
click at [136, 133] on link "Plantillas" at bounding box center [273, 130] width 432 height 49
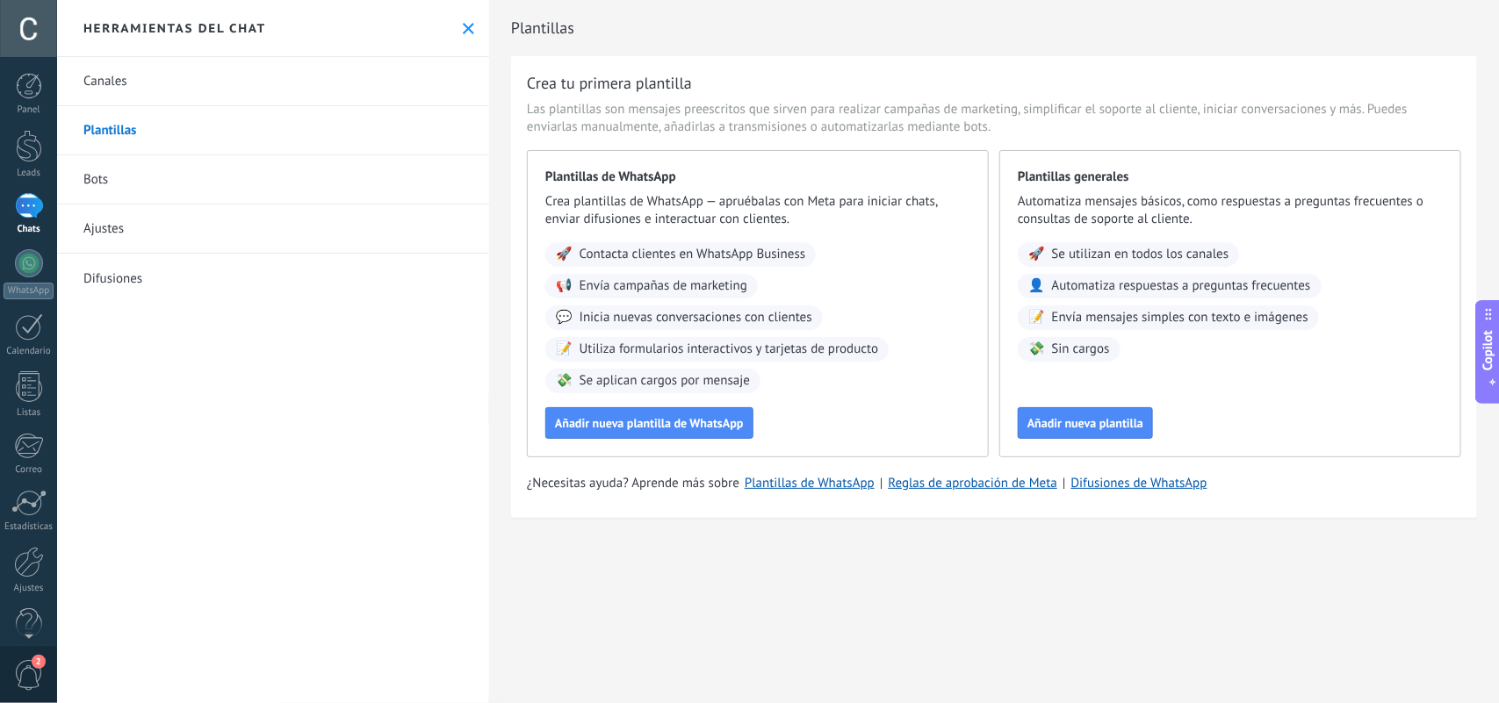
click at [146, 182] on link "Bots" at bounding box center [273, 179] width 432 height 49
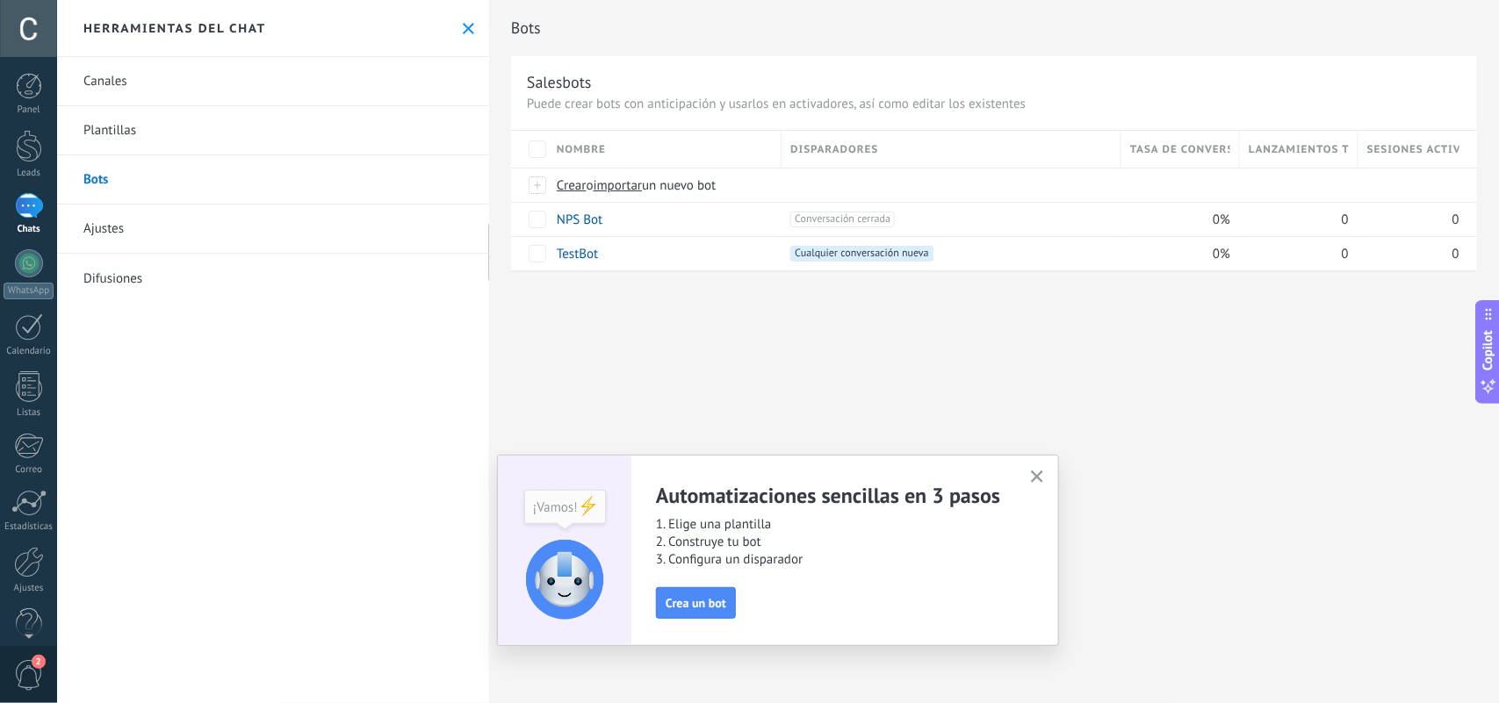
click at [111, 82] on link "Canales" at bounding box center [273, 81] width 432 height 49
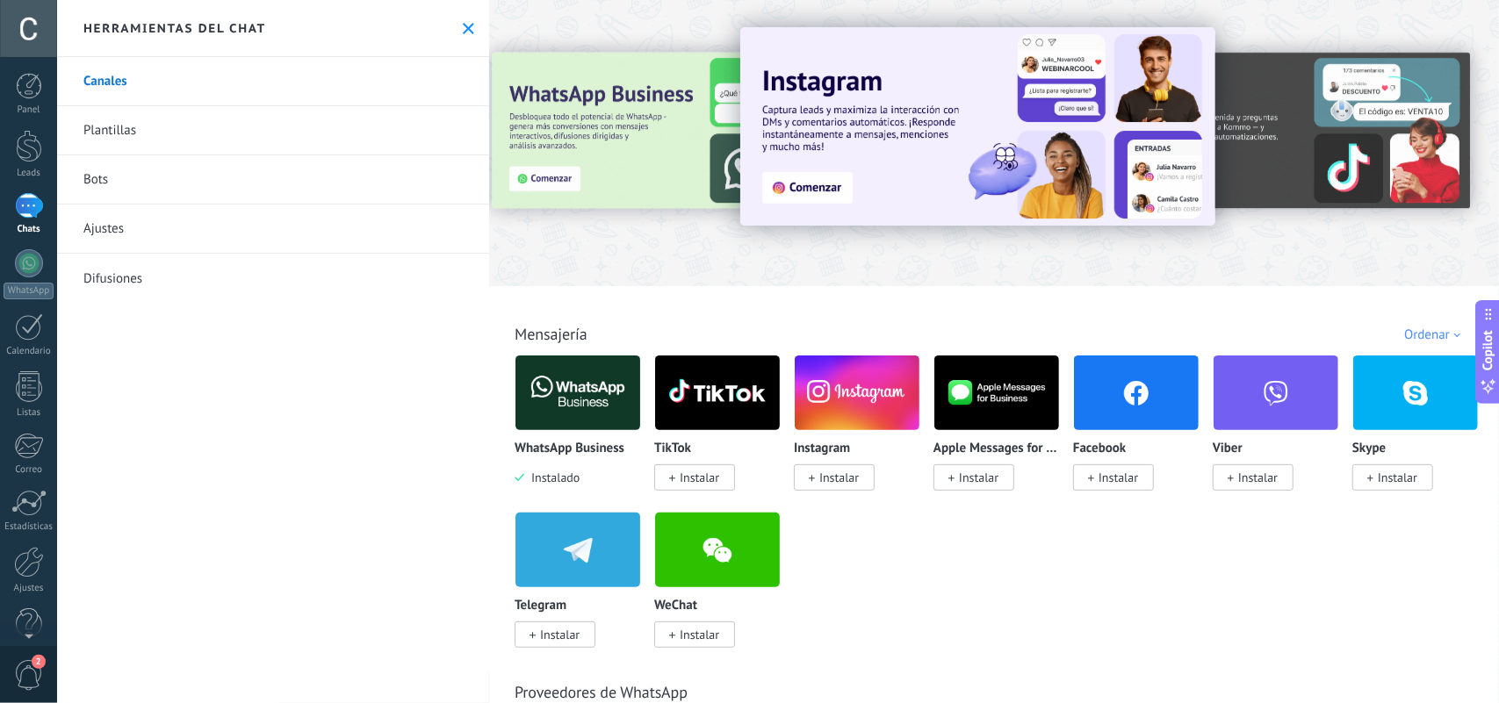
click at [464, 21] on button at bounding box center [468, 28] width 15 height 15
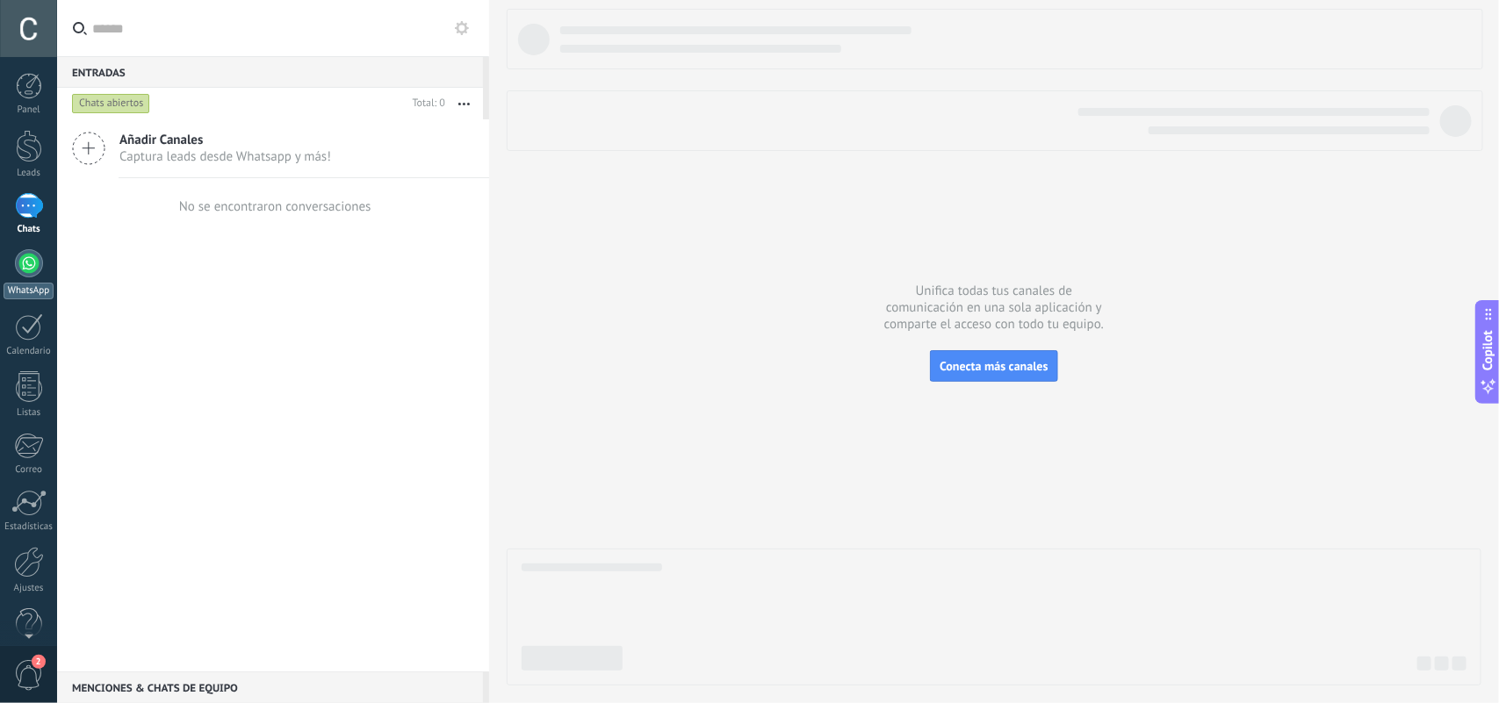
click at [28, 264] on div at bounding box center [29, 263] width 28 height 28
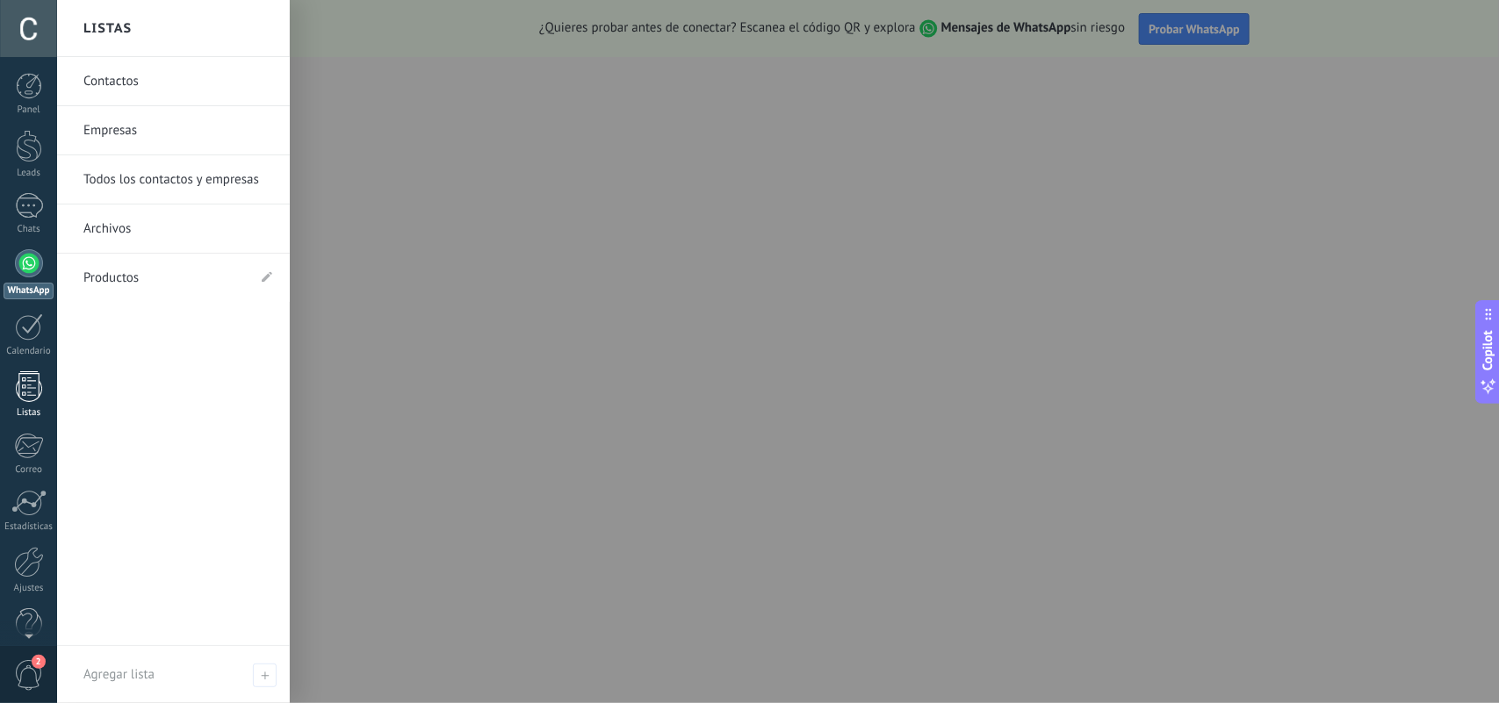
click at [29, 378] on div at bounding box center [29, 386] width 26 height 31
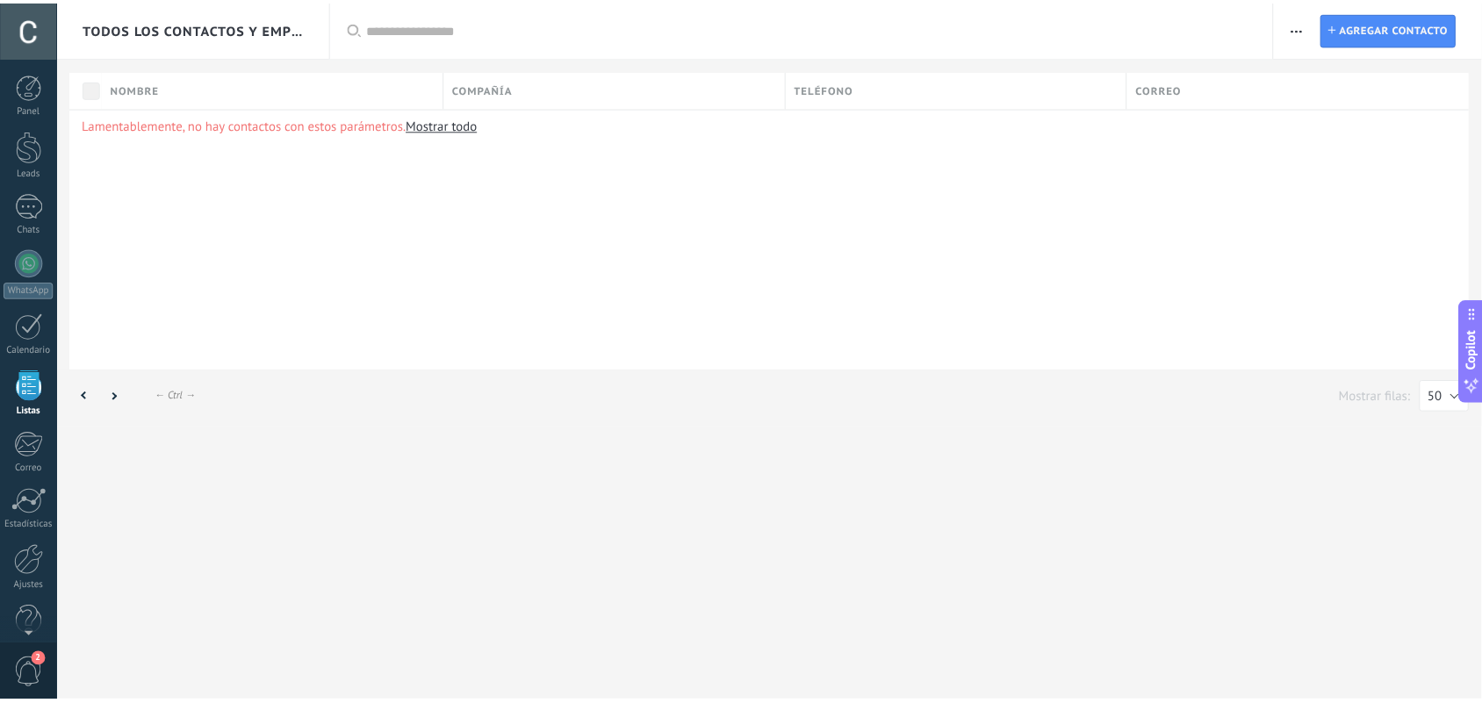
scroll to position [27, 0]
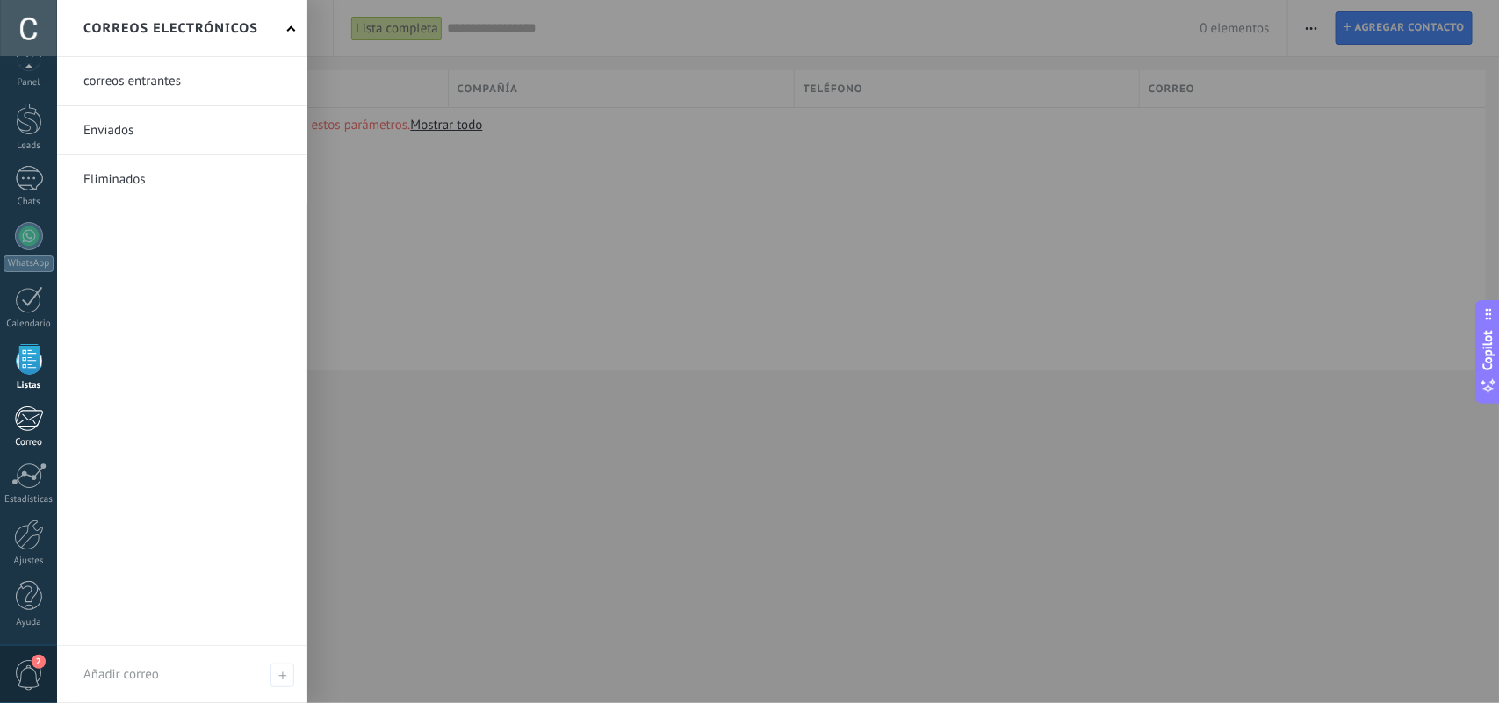
click at [35, 413] on div at bounding box center [28, 419] width 29 height 26
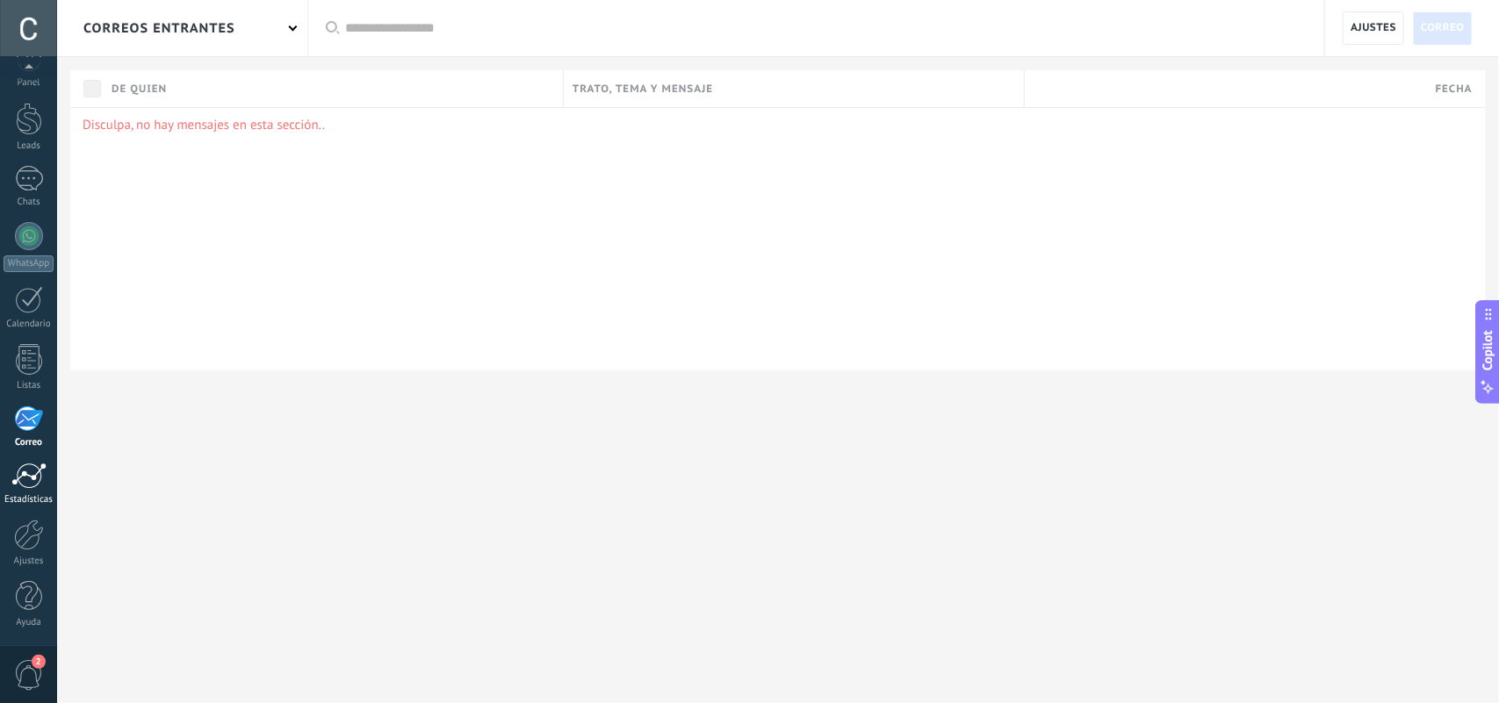
click at [33, 476] on div at bounding box center [28, 476] width 35 height 26
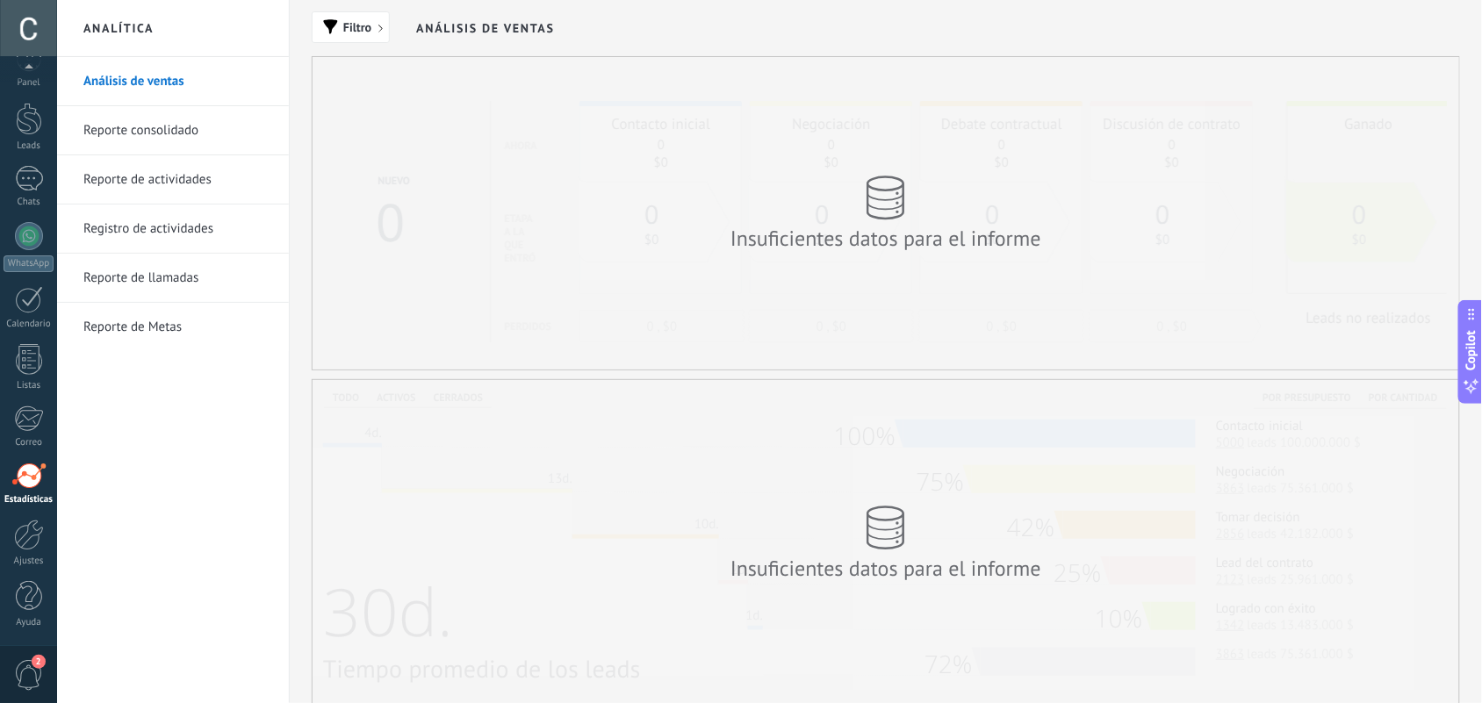
click at [27, 26] on div at bounding box center [28, 28] width 57 height 57
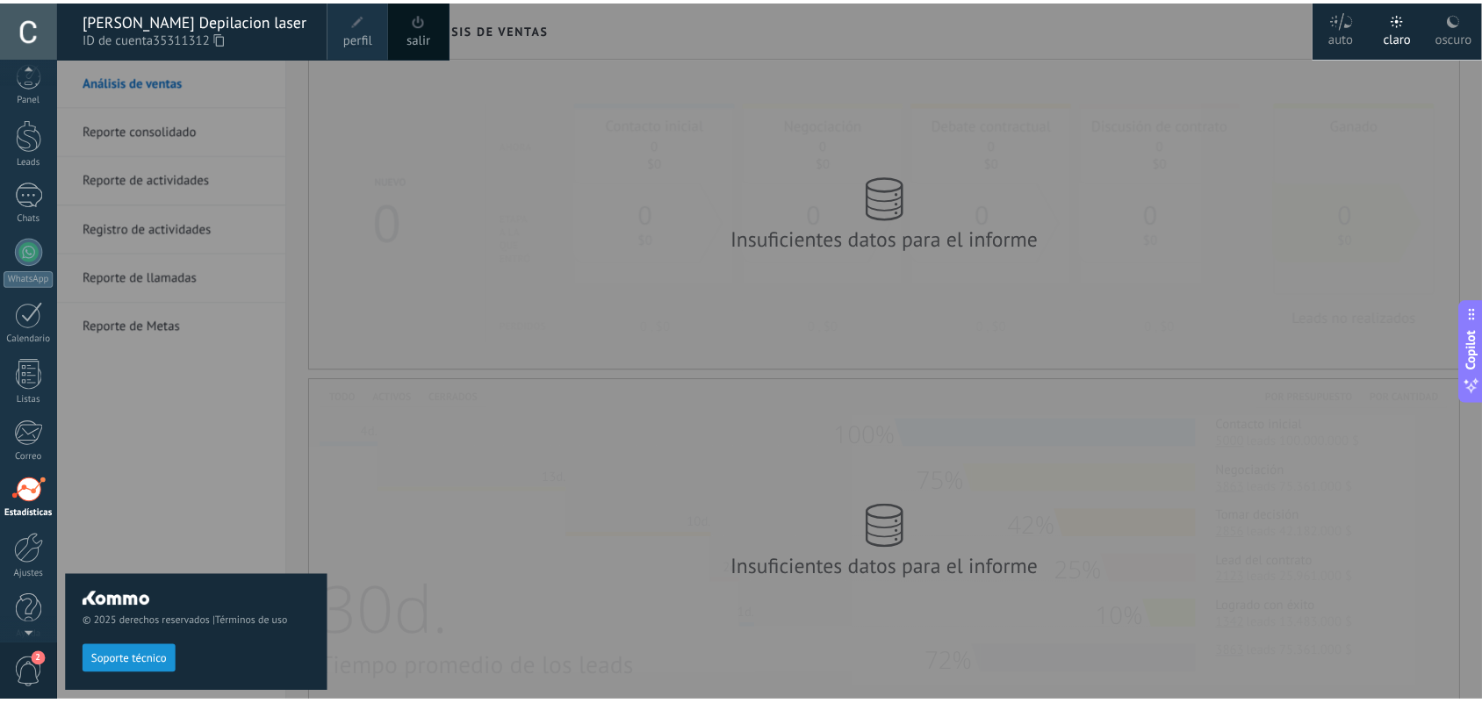
scroll to position [27, 0]
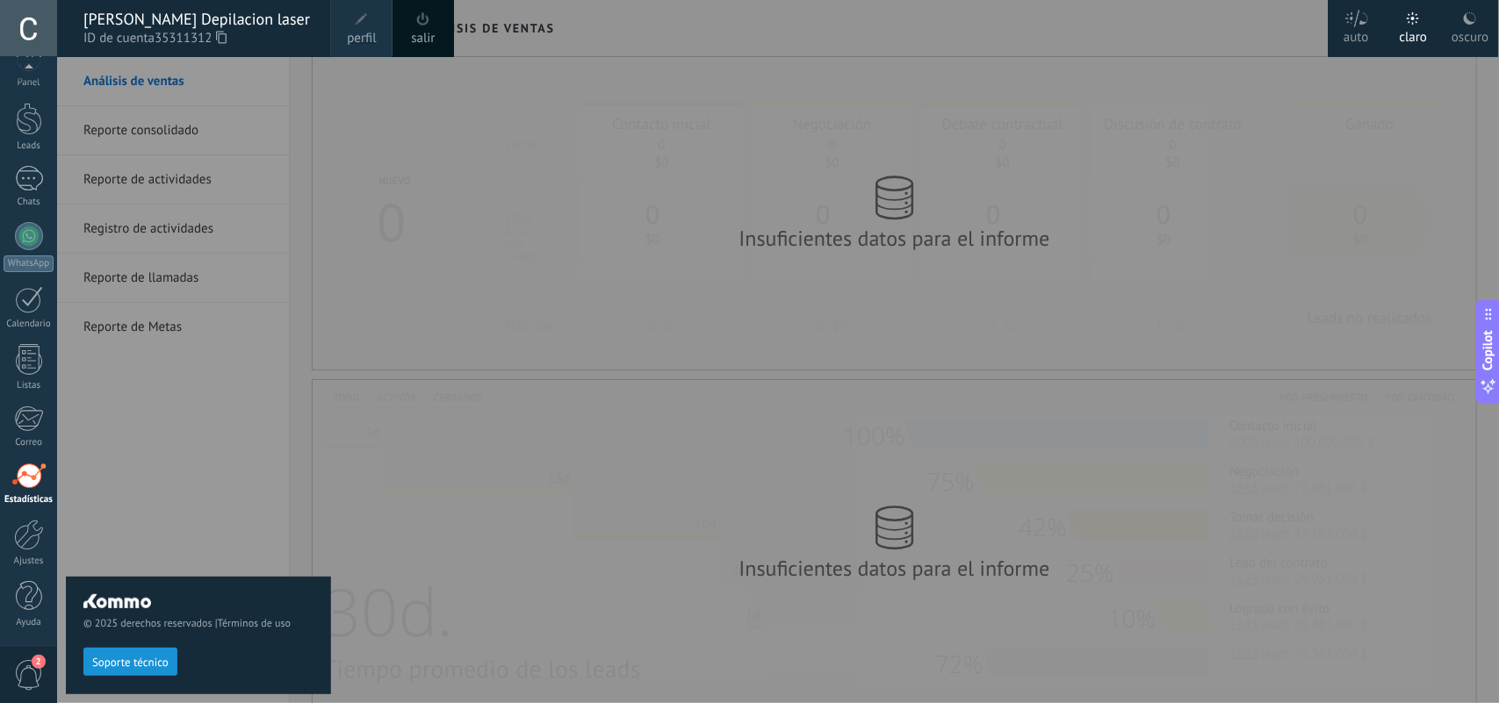
click at [408, 37] on div "salir" at bounding box center [422, 28] width 61 height 57
